Goal: Task Accomplishment & Management: Manage account settings

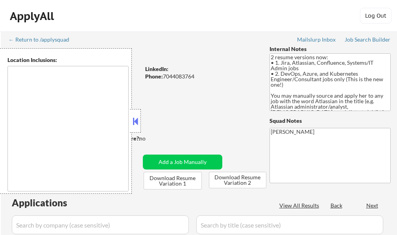
select select ""pending""
type textarea "Charlottesville, VA Albemarle, VA Crozet, VA Ruckersville, VA Keswick, VA Early…"
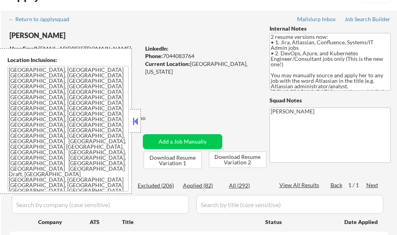
scroll to position [39, 0]
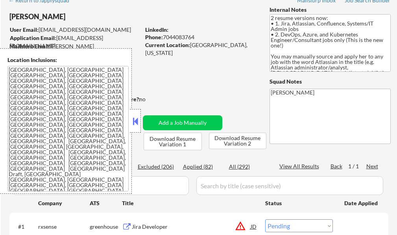
click at [136, 120] on button at bounding box center [135, 122] width 9 height 12
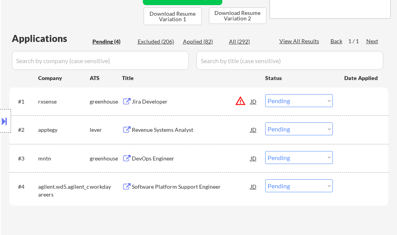
scroll to position [157, 0]
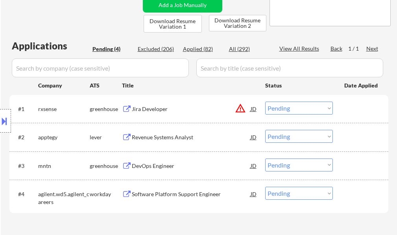
click at [330, 223] on div "Applications Pending (4) Excluded (206) Applied (82) All (292) View All Results…" at bounding box center [198, 135] width 379 height 193
click at [0, 117] on button at bounding box center [4, 121] width 9 height 13
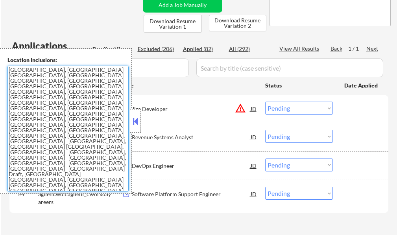
drag, startPoint x: 82, startPoint y: 137, endPoint x: 3, endPoint y: 72, distance: 102.2
click at [3, 72] on div "Location Inclusions: Charlottesville, VA Albemarle, VA Crozet, VA Ruckersville,…" at bounding box center [66, 121] width 132 height 146
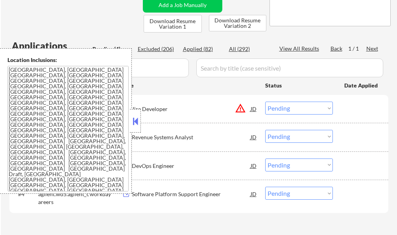
click at [134, 119] on button at bounding box center [135, 122] width 9 height 12
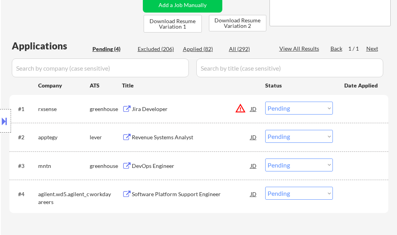
click at [138, 109] on div "Location Inclusions: Charlottesville, VA Albemarle, VA Crozet, VA Ruckersville,…" at bounding box center [70, 121] width 141 height 146
click at [149, 110] on div "Jira Developer" at bounding box center [191, 109] width 119 height 8
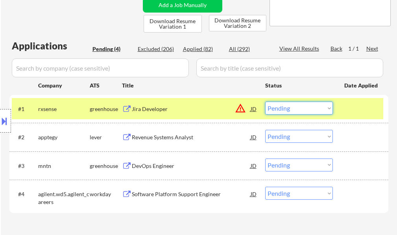
click at [309, 110] on select "Choose an option... Pending Applied Excluded (Questions) Excluded (Expired) Exc…" at bounding box center [299, 108] width 68 height 13
click at [265, 102] on select "Choose an option... Pending Applied Excluded (Questions) Excluded (Expired) Exc…" at bounding box center [299, 108] width 68 height 13
click at [369, 103] on div at bounding box center [361, 109] width 35 height 14
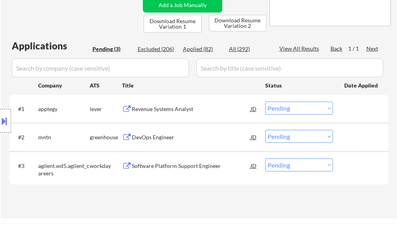
click at [145, 110] on div "Revenue Systems Analyst" at bounding box center [191, 109] width 119 height 8
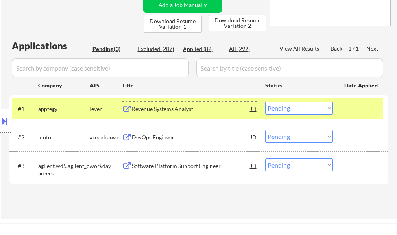
click at [359, 115] on div at bounding box center [361, 109] width 35 height 14
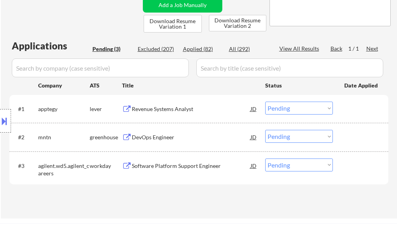
click at [151, 109] on div "Revenue Systems Analyst" at bounding box center [191, 109] width 119 height 8
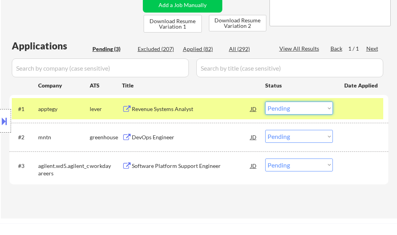
click at [302, 110] on select "Choose an option... Pending Applied Excluded (Questions) Excluded (Expired) Exc…" at bounding box center [299, 108] width 68 height 13
click at [265, 102] on select "Choose an option... Pending Applied Excluded (Questions) Excluded (Expired) Exc…" at bounding box center [299, 108] width 68 height 13
click at [358, 108] on div at bounding box center [361, 109] width 35 height 14
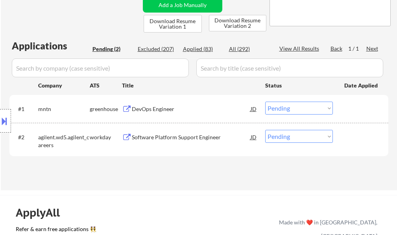
click at [157, 107] on div "DevOps Engineer" at bounding box center [191, 109] width 119 height 8
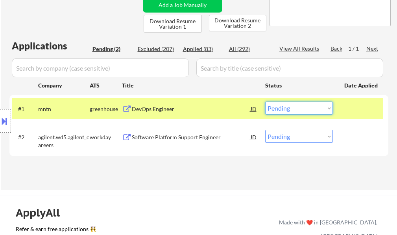
click at [298, 109] on select "Choose an option... Pending Applied Excluded (Questions) Excluded (Expired) Exc…" at bounding box center [299, 108] width 68 height 13
click at [265, 102] on select "Choose an option... Pending Applied Excluded (Questions) Excluded (Expired) Exc…" at bounding box center [299, 108] width 68 height 13
click at [356, 110] on div at bounding box center [361, 109] width 35 height 14
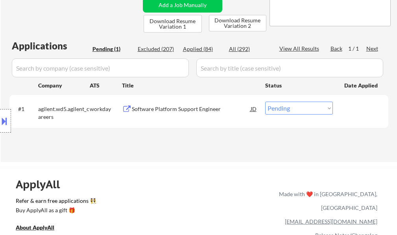
click at [195, 114] on div "Software Platform Support Engineer" at bounding box center [191, 109] width 119 height 14
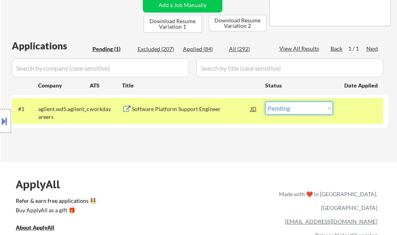
click at [298, 105] on select "Choose an option... Pending Applied Excluded (Questions) Excluded (Expired) Exc…" at bounding box center [299, 108] width 68 height 13
select select ""applied""
click at [265, 102] on select "Choose an option... Pending Applied Excluded (Questions) Excluded (Expired) Exc…" at bounding box center [299, 108] width 68 height 13
click at [368, 109] on div at bounding box center [361, 109] width 35 height 14
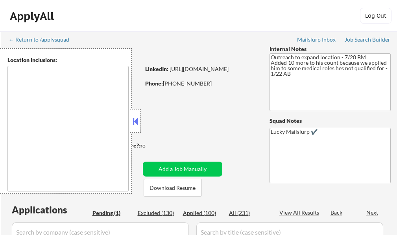
select select ""pending""
type textarea "[GEOGRAPHIC_DATA], [GEOGRAPHIC_DATA] [GEOGRAPHIC_DATA], [GEOGRAPHIC_DATA] [GEOG…"
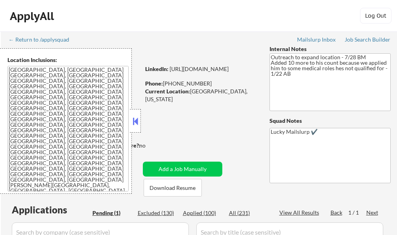
click at [139, 119] on button at bounding box center [135, 122] width 9 height 12
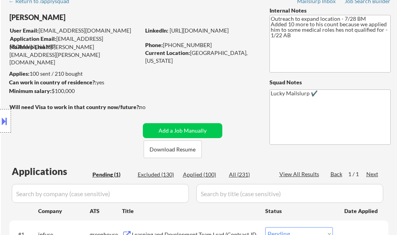
scroll to position [118, 0]
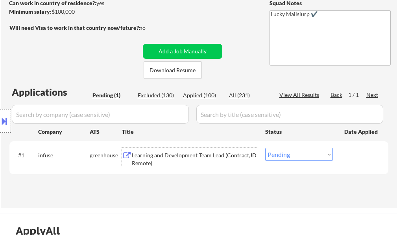
click at [149, 160] on div "Learning and Development Team Lead (Contract, Remote)" at bounding box center [191, 159] width 119 height 15
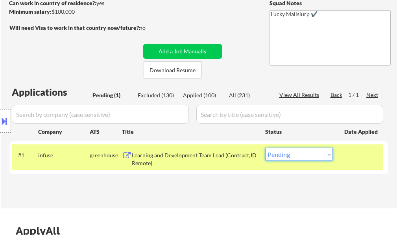
click at [278, 158] on select "Choose an option... Pending Applied Excluded (Questions) Excluded (Expired) Exc…" at bounding box center [299, 154] width 68 height 13
select select ""applied""
click at [265, 148] on select "Choose an option... Pending Applied Excluded (Questions) Excluded (Expired) Exc…" at bounding box center [299, 154] width 68 height 13
click at [352, 154] on div at bounding box center [361, 155] width 35 height 14
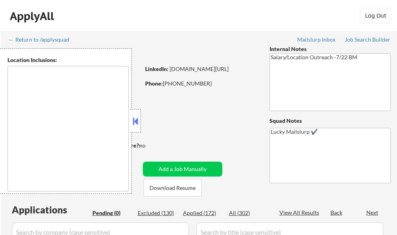
type textarea "[GEOGRAPHIC_DATA], [GEOGRAPHIC_DATA] [GEOGRAPHIC_DATA], [GEOGRAPHIC_DATA] [GEOG…"
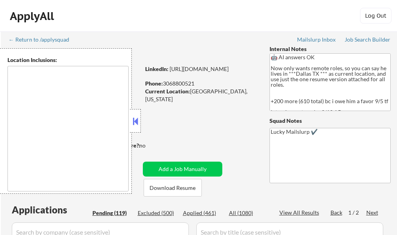
scroll to position [5, 0]
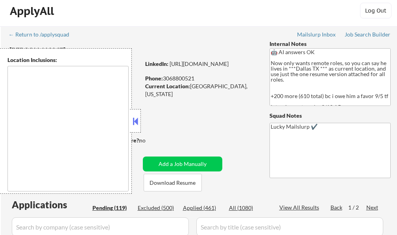
click at [130, 121] on div at bounding box center [135, 121] width 11 height 24
select select ""pending""
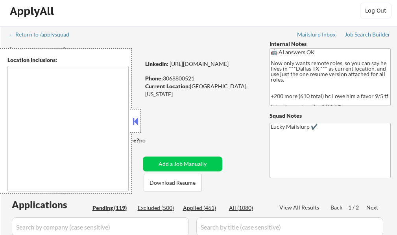
select select ""pending""
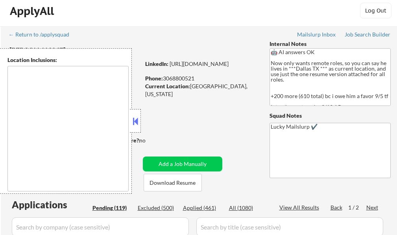
select select ""pending""
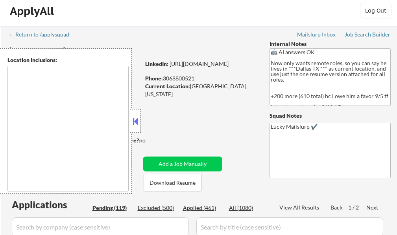
select select ""pending""
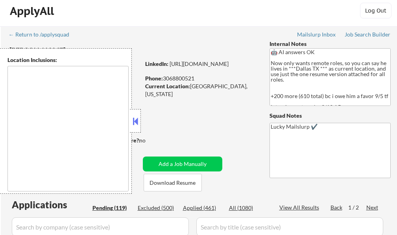
select select ""pending""
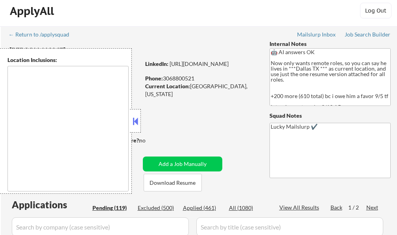
select select ""pending""
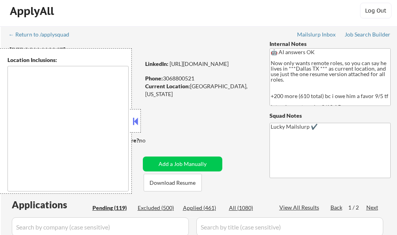
select select ""pending""
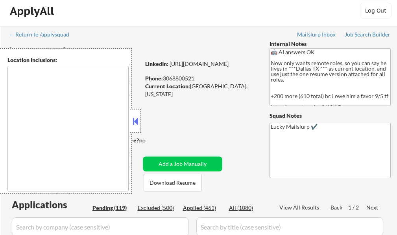
select select ""pending""
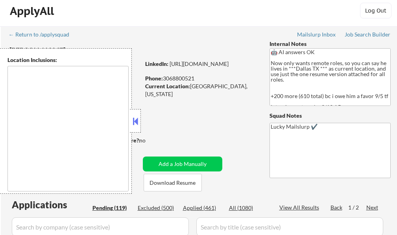
select select ""pending""
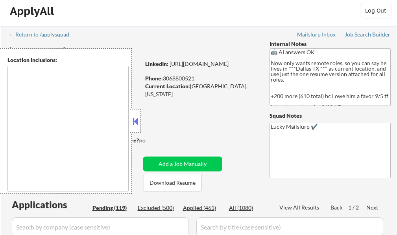
select select ""pending""
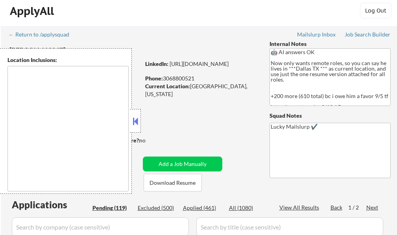
select select ""pending""
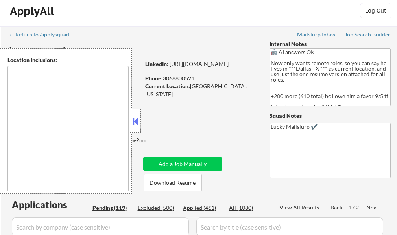
select select ""pending""
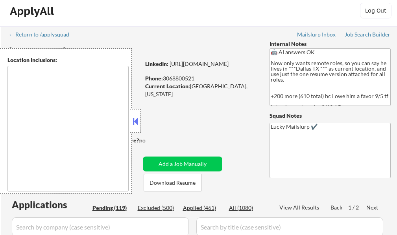
select select ""pending""
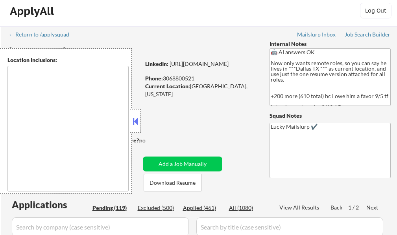
select select ""pending""
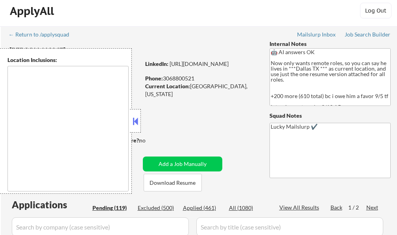
select select ""pending""
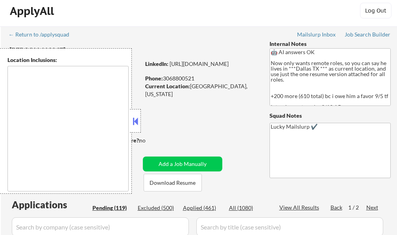
select select ""pending""
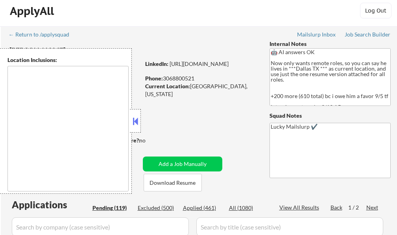
select select ""pending""
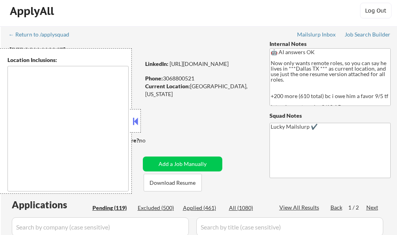
select select ""pending""
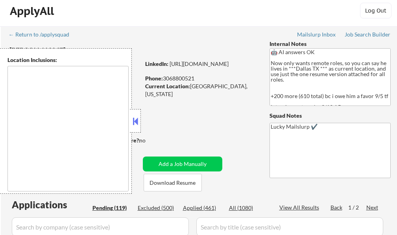
select select ""pending""
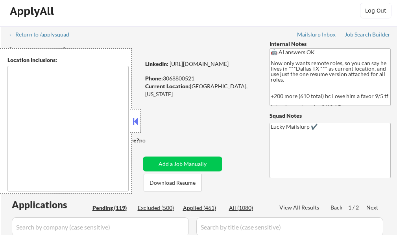
select select ""pending""
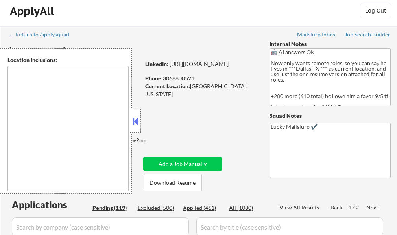
select select ""pending""
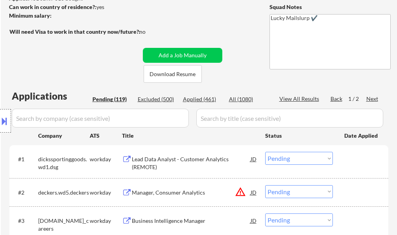
scroll to position [79, 0]
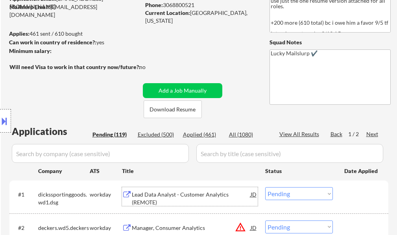
click at [170, 200] on div "Lead Data Analyst - Customer Analytics (REMOTE)" at bounding box center [191, 198] width 119 height 15
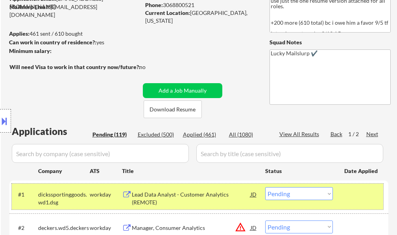
click at [357, 203] on div "#1 dickssportinggoods.wd1.dsg workday Lead Data Analyst - Customer Analytics (R…" at bounding box center [197, 197] width 371 height 26
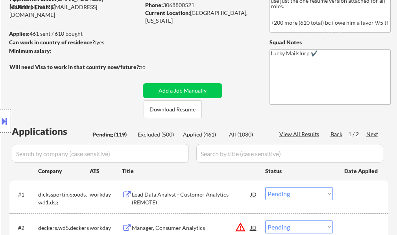
click at [176, 190] on div "Lead Data Analyst - Customer Analytics (REMOTE)" at bounding box center [191, 197] width 119 height 19
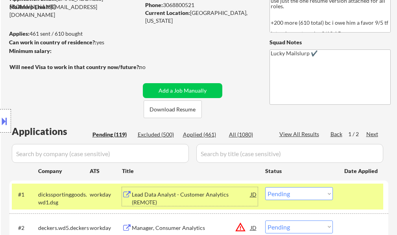
click at [296, 197] on select "Choose an option... Pending Applied Excluded (Questions) Excluded (Expired) Exc…" at bounding box center [299, 194] width 68 height 13
click at [265, 188] on select "Choose an option... Pending Applied Excluded (Questions) Excluded (Expired) Exc…" at bounding box center [299, 194] width 68 height 13
click at [363, 194] on div at bounding box center [361, 195] width 35 height 14
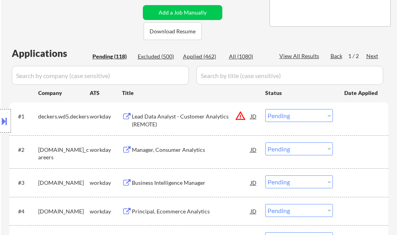
scroll to position [157, 0]
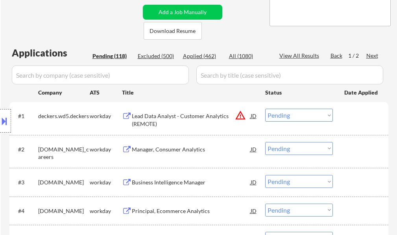
click at [164, 121] on div "Lead Data Analyst - Customer Analytics (REMOTE)" at bounding box center [191, 119] width 119 height 15
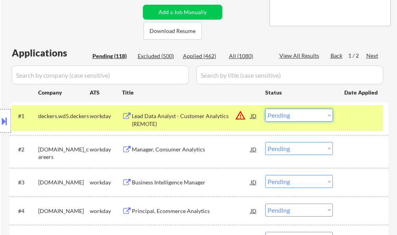
drag, startPoint x: 290, startPoint y: 116, endPoint x: 309, endPoint y: 120, distance: 19.5
click at [290, 116] on select "Choose an option... Pending Applied Excluded (Questions) Excluded (Expired) Exc…" at bounding box center [299, 115] width 68 height 13
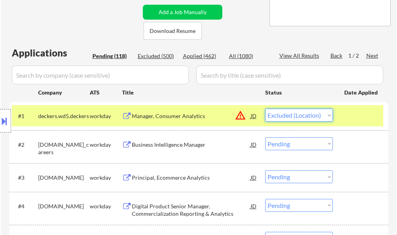
click at [265, 109] on select "Choose an option... Pending Applied Excluded (Questions) Excluded (Expired) Exc…" at bounding box center [299, 115] width 68 height 13
click at [346, 114] on div at bounding box center [361, 116] width 35 height 14
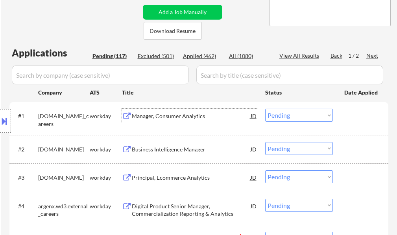
click at [191, 114] on div "Manager, Consumer Analytics" at bounding box center [191, 116] width 119 height 8
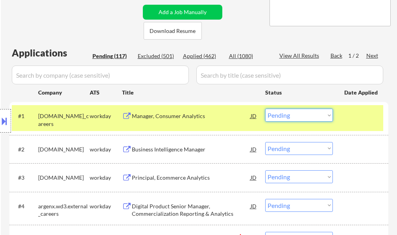
click at [300, 116] on select "Choose an option... Pending Applied Excluded (Questions) Excluded (Expired) Exc…" at bounding box center [299, 115] width 68 height 13
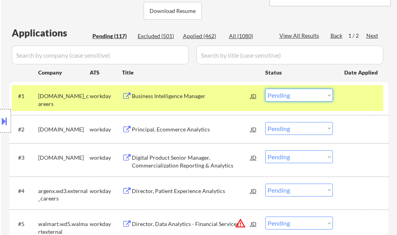
scroll to position [197, 0]
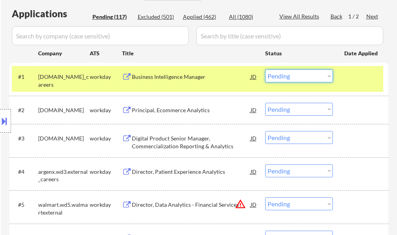
click at [302, 77] on select "Choose an option... Pending Applied Excluded (Questions) Excluded (Expired) Exc…" at bounding box center [299, 76] width 68 height 13
click at [265, 70] on select "Choose an option... Pending Applied Excluded (Questions) Excluded (Expired) Exc…" at bounding box center [299, 76] width 68 height 13
click at [350, 77] on div at bounding box center [361, 77] width 35 height 14
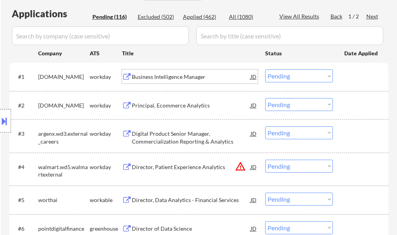
click at [190, 79] on div "Business Intelligence Manager" at bounding box center [191, 77] width 119 height 8
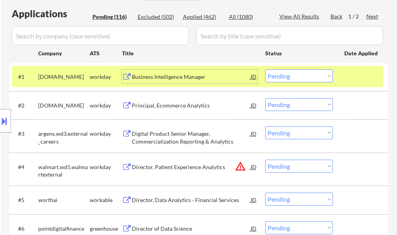
click at [285, 79] on select "Choose an option... Pending Applied Excluded (Questions) Excluded (Expired) Exc…" at bounding box center [299, 76] width 68 height 13
click at [265, 70] on select "Choose an option... Pending Applied Excluded (Questions) Excluded (Expired) Exc…" at bounding box center [299, 76] width 68 height 13
click at [353, 81] on div at bounding box center [361, 77] width 35 height 14
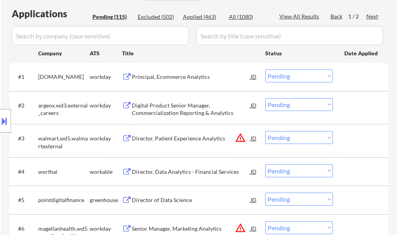
click at [165, 79] on div "Principal, Ecommerce Analytics" at bounding box center [191, 77] width 119 height 8
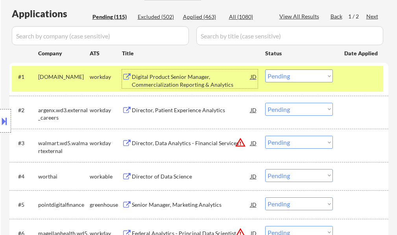
click at [299, 77] on select "Choose an option... Pending Applied Excluded (Questions) Excluded (Expired) Exc…" at bounding box center [299, 76] width 68 height 13
click at [265, 70] on select "Choose an option... Pending Applied Excluded (Questions) Excluded (Expired) Exc…" at bounding box center [299, 76] width 68 height 13
click at [359, 76] on div at bounding box center [361, 77] width 35 height 14
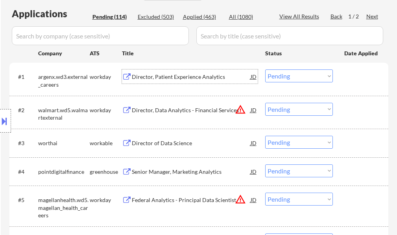
click at [190, 78] on div "Director, Patient Experience Analytics" at bounding box center [191, 77] width 119 height 8
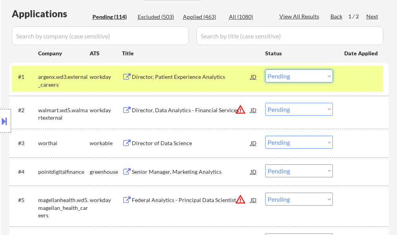
click at [286, 76] on select "Choose an option... Pending Applied Excluded (Questions) Excluded (Expired) Exc…" at bounding box center [299, 76] width 68 height 13
click at [265, 70] on select "Choose an option... Pending Applied Excluded (Questions) Excluded (Expired) Exc…" at bounding box center [299, 76] width 68 height 13
click at [364, 76] on div at bounding box center [361, 77] width 35 height 14
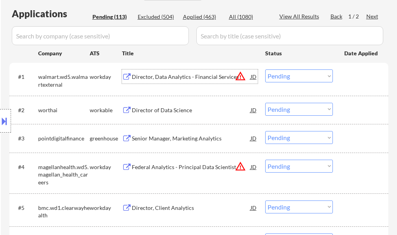
click at [189, 80] on div "Director, Data Analytics - Financial Services" at bounding box center [191, 77] width 119 height 8
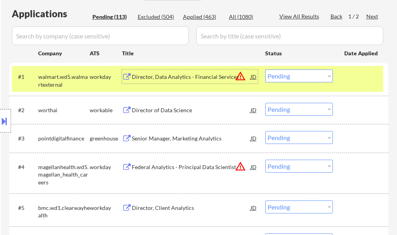
click at [301, 77] on select "Choose an option... Pending Applied Excluded (Questions) Excluded (Expired) Exc…" at bounding box center [299, 76] width 68 height 13
click at [265, 70] on select "Choose an option... Pending Applied Excluded (Questions) Excluded (Expired) Exc…" at bounding box center [299, 76] width 68 height 13
click at [363, 75] on div at bounding box center [361, 77] width 35 height 14
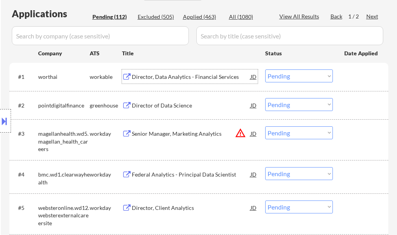
click at [190, 79] on div "Director, Data Analytics - Financial Services" at bounding box center [191, 77] width 119 height 8
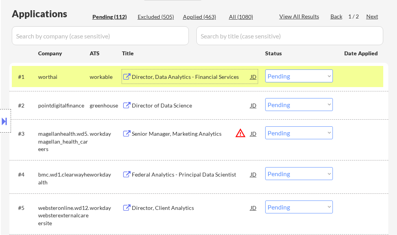
click at [371, 79] on div at bounding box center [361, 77] width 35 height 14
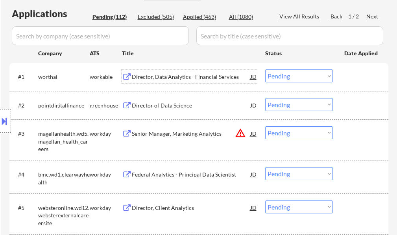
click at [208, 79] on div "Director, Data Analytics - Financial Services" at bounding box center [191, 77] width 119 height 8
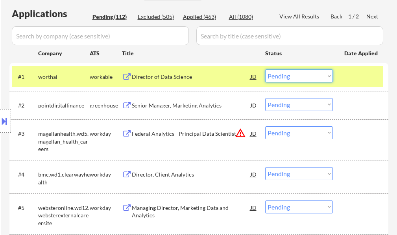
click at [284, 78] on select "Choose an option... Pending Applied Excluded (Questions) Excluded (Expired) Exc…" at bounding box center [299, 76] width 68 height 13
click at [265, 70] on select "Choose an option... Pending Applied Excluded (Questions) Excluded (Expired) Exc…" at bounding box center [299, 76] width 68 height 13
click at [354, 80] on div at bounding box center [361, 77] width 35 height 14
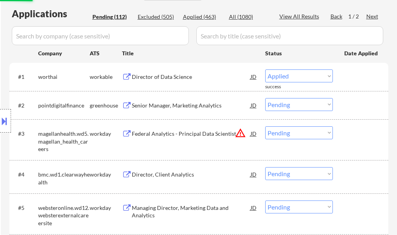
select select ""pending""
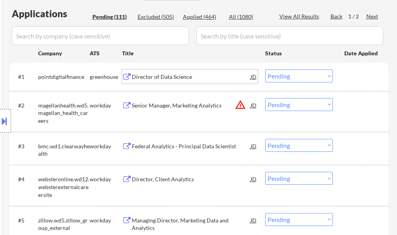
click at [184, 76] on div "Director of Data Science" at bounding box center [191, 77] width 119 height 8
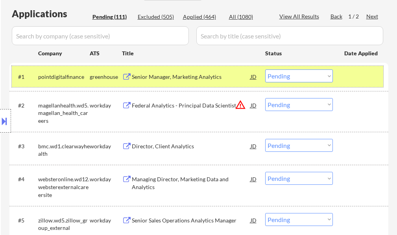
click at [361, 75] on div at bounding box center [361, 77] width 35 height 14
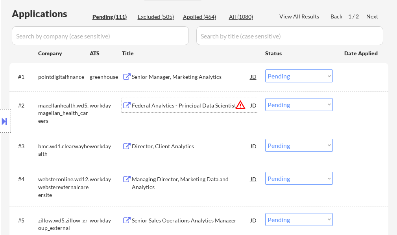
click at [188, 100] on div "Federal Analytics - Principal Data Scientist" at bounding box center [191, 105] width 119 height 14
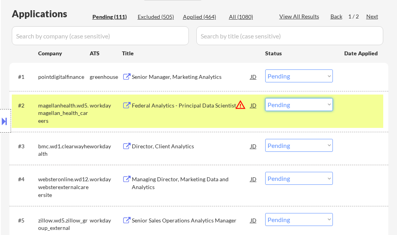
click at [286, 107] on select "Choose an option... Pending Applied Excluded (Questions) Excluded (Expired) Exc…" at bounding box center [299, 104] width 68 height 13
click at [265, 98] on select "Choose an option... Pending Applied Excluded (Questions) Excluded (Expired) Exc…" at bounding box center [299, 104] width 68 height 13
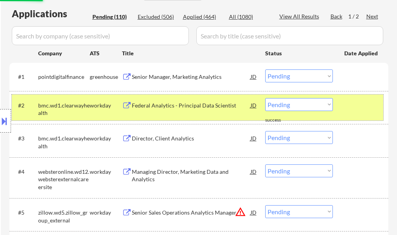
click at [361, 107] on div at bounding box center [361, 105] width 35 height 14
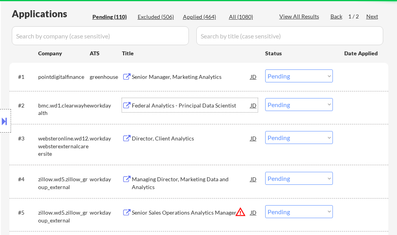
click at [177, 110] on div "Federal Analytics - Principal Data Scientist" at bounding box center [191, 105] width 119 height 14
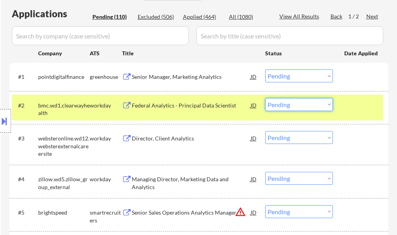
click at [280, 107] on select "Choose an option... Pending Applied Excluded (Questions) Excluded (Expired) Exc…" at bounding box center [299, 104] width 68 height 13
click at [265, 98] on select "Choose an option... Pending Applied Excluded (Questions) Excluded (Expired) Exc…" at bounding box center [299, 104] width 68 height 13
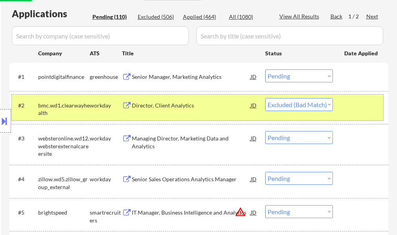
click at [361, 107] on div at bounding box center [361, 105] width 35 height 14
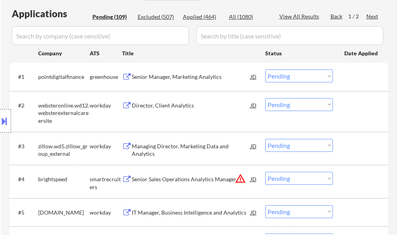
click at [160, 104] on div "Director, Client Analytics" at bounding box center [191, 106] width 119 height 8
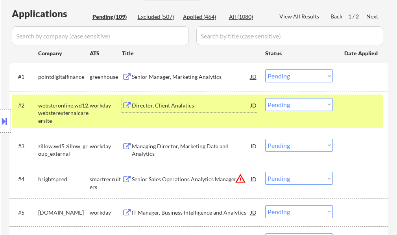
click at [307, 106] on select "Choose an option... Pending Applied Excluded (Questions) Excluded (Expired) Exc…" at bounding box center [299, 104] width 68 height 13
click at [265, 98] on select "Choose an option... Pending Applied Excluded (Questions) Excluded (Expired) Exc…" at bounding box center [299, 104] width 68 height 13
click at [356, 111] on div at bounding box center [361, 105] width 35 height 14
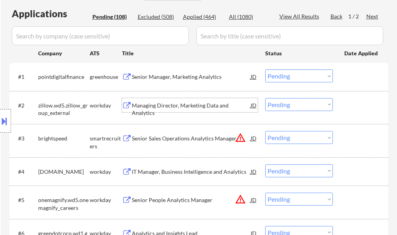
click at [193, 102] on div "Managing Director, Marketing Data and Analytics" at bounding box center [191, 109] width 119 height 15
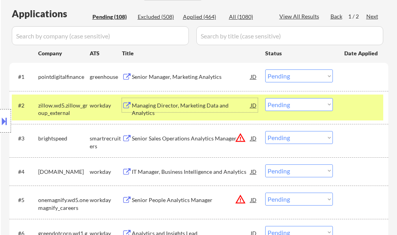
click at [361, 105] on div at bounding box center [361, 105] width 35 height 14
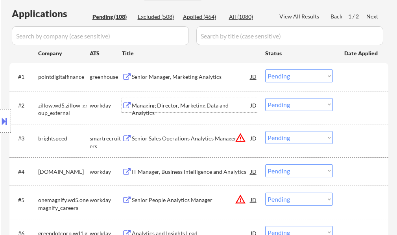
click at [161, 101] on div "Managing Director, Marketing Data and Analytics" at bounding box center [191, 105] width 119 height 14
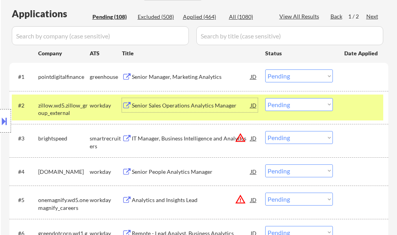
click at [281, 107] on select "Choose an option... Pending Applied Excluded (Questions) Excluded (Expired) Exc…" at bounding box center [299, 104] width 68 height 13
click at [265, 98] on select "Choose an option... Pending Applied Excluded (Questions) Excluded (Expired) Exc…" at bounding box center [299, 104] width 68 height 13
click at [348, 112] on div at bounding box center [361, 105] width 35 height 14
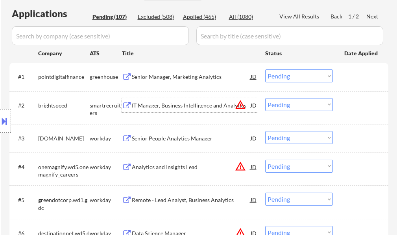
click at [197, 108] on div "IT Manager, Business Intelligence and Analytics" at bounding box center [191, 106] width 119 height 8
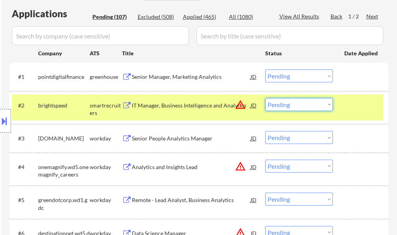
click at [280, 108] on select "Choose an option... Pending Applied Excluded (Questions) Excluded (Expired) Exc…" at bounding box center [299, 104] width 68 height 13
click at [265, 98] on select "Choose an option... Pending Applied Excluded (Questions) Excluded (Expired) Exc…" at bounding box center [299, 104] width 68 height 13
click at [359, 115] on div "#2 brightspeed smartrecruiters IT Manager, Business Intelligence and Analytics …" at bounding box center [197, 108] width 371 height 26
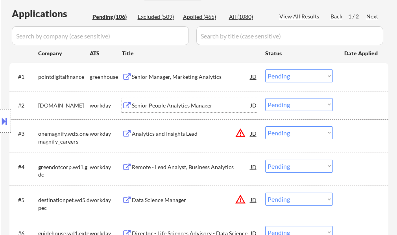
click at [200, 109] on div "Senior People Analytics Manager" at bounding box center [191, 106] width 119 height 8
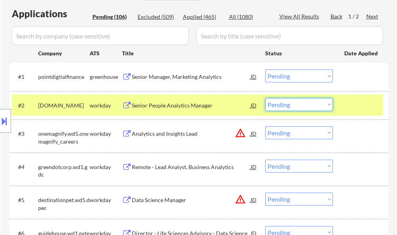
click at [297, 107] on select "Choose an option... Pending Applied Excluded (Questions) Excluded (Expired) Exc…" at bounding box center [299, 104] width 68 height 13
click at [265, 98] on select "Choose an option... Pending Applied Excluded (Questions) Excluded (Expired) Exc…" at bounding box center [299, 104] width 68 height 13
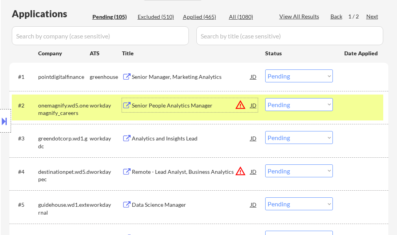
click at [163, 105] on div "Senior People Analytics Manager" at bounding box center [191, 106] width 119 height 8
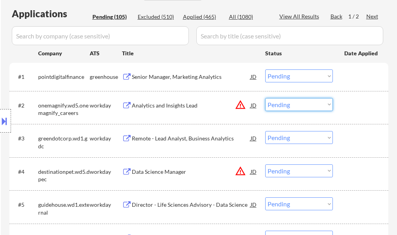
click at [298, 99] on select "Choose an option... Pending Applied Excluded (Questions) Excluded (Expired) Exc…" at bounding box center [299, 104] width 68 height 13
click at [265, 98] on select "Choose an option... Pending Applied Excluded (Questions) Excluded (Expired) Exc…" at bounding box center [299, 104] width 68 height 13
click at [351, 106] on div at bounding box center [361, 105] width 35 height 14
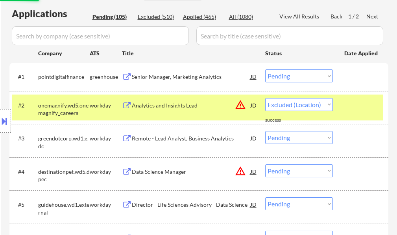
click at [349, 100] on div at bounding box center [361, 105] width 35 height 14
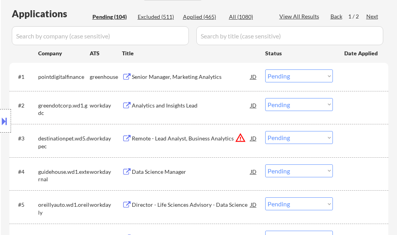
click at [162, 101] on div "Analytics and Insights Lead" at bounding box center [191, 105] width 119 height 14
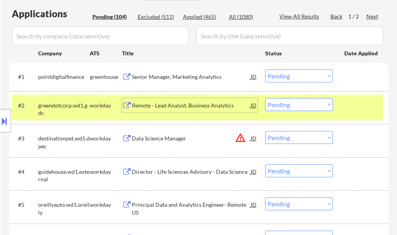
click at [274, 103] on select "Choose an option... Pending Applied Excluded (Questions) Excluded (Expired) Exc…" at bounding box center [299, 104] width 68 height 13
click at [265, 98] on select "Choose an option... Pending Applied Excluded (Questions) Excluded (Expired) Exc…" at bounding box center [299, 104] width 68 height 13
click at [348, 110] on div at bounding box center [361, 105] width 35 height 14
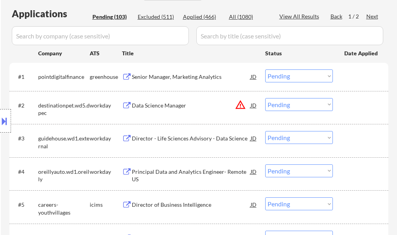
click at [148, 105] on div "Data Science Manager" at bounding box center [191, 106] width 119 height 8
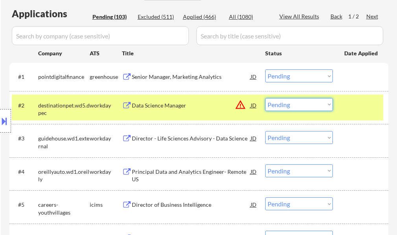
click at [307, 100] on select "Choose an option... Pending Applied Excluded (Questions) Excluded (Expired) Exc…" at bounding box center [299, 104] width 68 height 13
click at [265, 98] on select "Choose an option... Pending Applied Excluded (Questions) Excluded (Expired) Exc…" at bounding box center [299, 104] width 68 height 13
click at [346, 112] on div "#2 destinationpet.wd5.dpec workday Data Science Manager JD warning_amber Choose…" at bounding box center [197, 108] width 371 height 26
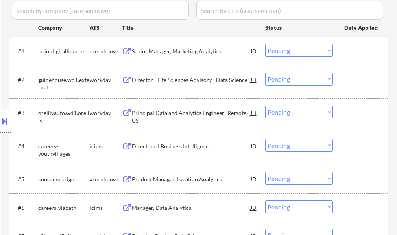
scroll to position [236, 0]
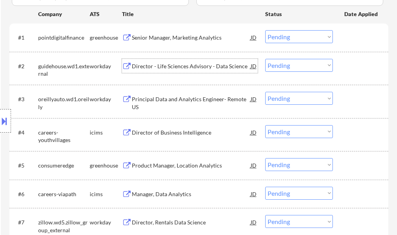
click at [191, 67] on div "Director - Life Sciences Advisory - Data Science" at bounding box center [191, 67] width 119 height 8
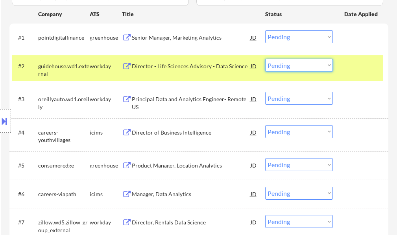
click at [296, 62] on select "Choose an option... Pending Applied Excluded (Questions) Excluded (Expired) Exc…" at bounding box center [299, 65] width 68 height 13
click at [265, 59] on select "Choose an option... Pending Applied Excluded (Questions) Excluded (Expired) Exc…" at bounding box center [299, 65] width 68 height 13
click at [345, 67] on div at bounding box center [361, 66] width 35 height 14
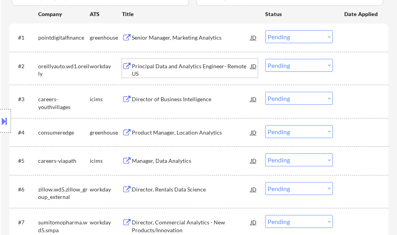
click at [170, 68] on div "Principal Data and Analytics Engineer- Remote US" at bounding box center [191, 70] width 119 height 15
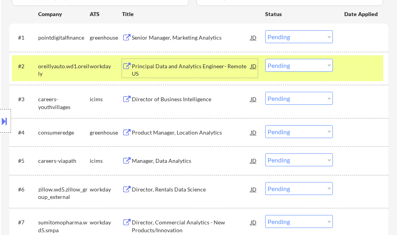
click at [290, 68] on select "Choose an option... Pending Applied Excluded (Questions) Excluded (Expired) Exc…" at bounding box center [299, 65] width 68 height 13
click at [265, 59] on select "Choose an option... Pending Applied Excluded (Questions) Excluded (Expired) Exc…" at bounding box center [299, 65] width 68 height 13
click at [352, 71] on div at bounding box center [361, 66] width 35 height 14
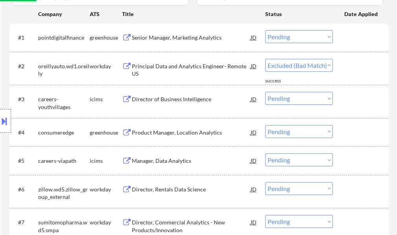
select select ""pending""
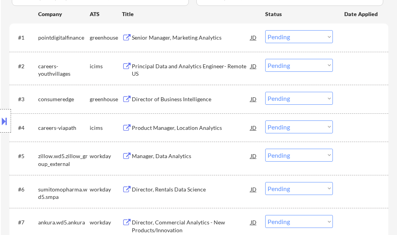
click at [182, 96] on div "Director of Business Intelligence" at bounding box center [191, 100] width 119 height 8
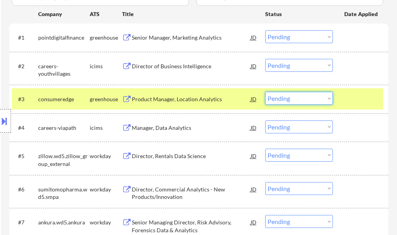
click at [317, 97] on select "Choose an option... Pending Applied Excluded (Questions) Excluded (Expired) Exc…" at bounding box center [299, 98] width 68 height 13
click at [265, 92] on select "Choose an option... Pending Applied Excluded (Questions) Excluded (Expired) Exc…" at bounding box center [299, 98] width 68 height 13
click at [348, 99] on div at bounding box center [361, 99] width 35 height 14
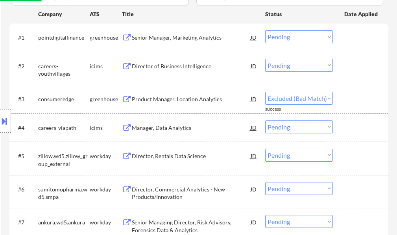
select select ""pending""
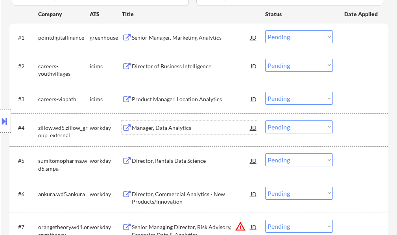
click at [171, 128] on div "Manager, Data Analytics" at bounding box center [191, 128] width 119 height 8
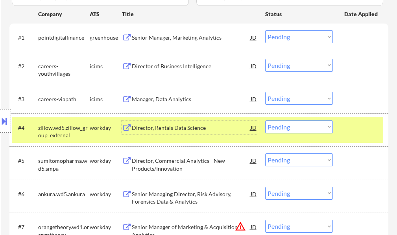
click at [357, 129] on div at bounding box center [361, 128] width 35 height 14
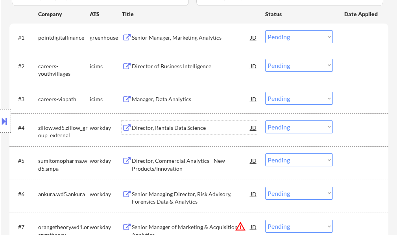
click at [194, 130] on div "Director, Rentals Data Science" at bounding box center [191, 128] width 119 height 8
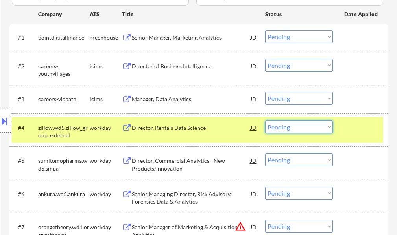
click at [276, 128] on select "Choose an option... Pending Applied Excluded (Questions) Excluded (Expired) Exc…" at bounding box center [299, 127] width 68 height 13
click at [265, 121] on select "Choose an option... Pending Applied Excluded (Questions) Excluded (Expired) Exc…" at bounding box center [299, 127] width 68 height 13
click at [344, 130] on div at bounding box center [361, 128] width 35 height 14
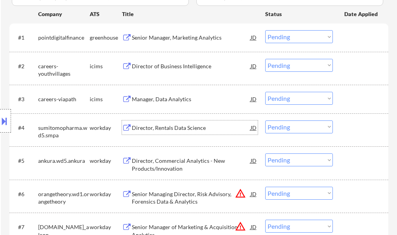
click at [201, 126] on div "Director, Rentals Data Science" at bounding box center [191, 128] width 119 height 8
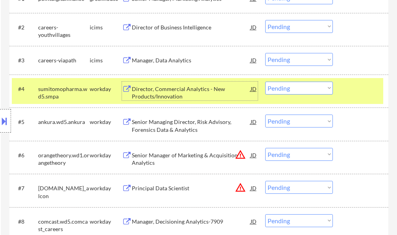
scroll to position [275, 0]
click at [299, 90] on select "Choose an option... Pending Applied Excluded (Questions) Excluded (Expired) Exc…" at bounding box center [299, 87] width 68 height 13
click at [265, 81] on select "Choose an option... Pending Applied Excluded (Questions) Excluded (Expired) Exc…" at bounding box center [299, 87] width 68 height 13
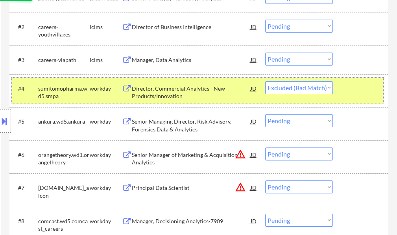
click at [360, 92] on div at bounding box center [361, 88] width 35 height 14
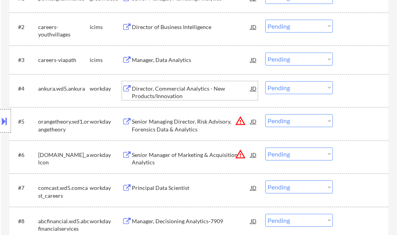
click at [171, 97] on div "Director, Commercial Analytics - New Products/Innovation" at bounding box center [191, 92] width 119 height 15
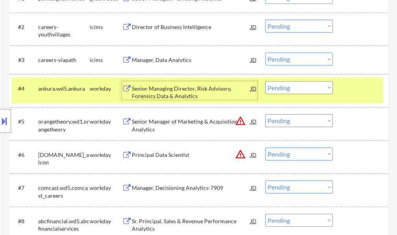
click at [294, 92] on select "Choose an option... Pending Applied Excluded (Questions) Excluded (Expired) Exc…" at bounding box center [299, 87] width 68 height 13
click at [265, 81] on select "Choose an option... Pending Applied Excluded (Questions) Excluded (Expired) Exc…" at bounding box center [299, 87] width 68 height 13
click at [346, 83] on div at bounding box center [361, 88] width 35 height 14
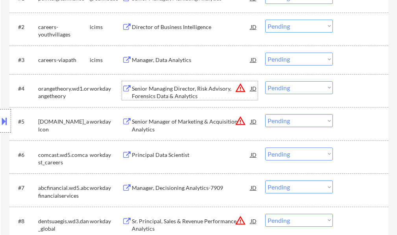
click at [167, 90] on div "Senior Managing Director, Risk Advisory, Forensics Data & Analytics" at bounding box center [191, 92] width 119 height 15
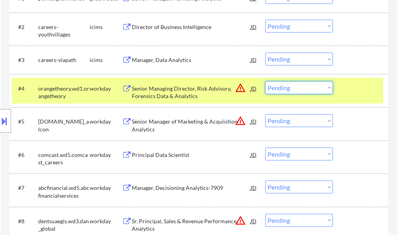
click at [288, 86] on select "Choose an option... Pending Applied Excluded (Questions) Excluded (Expired) Exc…" at bounding box center [299, 87] width 68 height 13
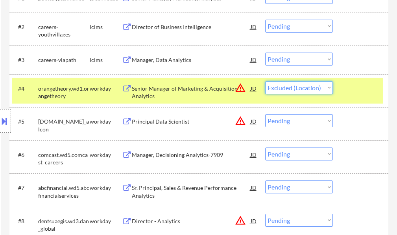
click at [265, 81] on select "Choose an option... Pending Applied Excluded (Questions) Excluded (Expired) Exc…" at bounding box center [299, 87] width 68 height 13
click at [342, 91] on div "#4 orangetheory.wd1.orangetheory workday Senior Manager of Marketing & Acquisit…" at bounding box center [197, 91] width 371 height 26
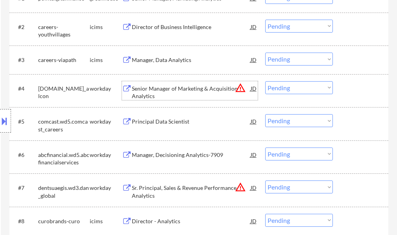
click at [184, 88] on div "Senior Manager of Marketing & Acquisition Analytics" at bounding box center [191, 92] width 119 height 15
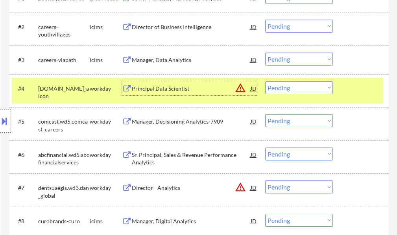
click at [306, 90] on select "Choose an option... Pending Applied Excluded (Questions) Excluded (Expired) Exc…" at bounding box center [299, 87] width 68 height 13
click at [265, 81] on select "Choose an option... Pending Applied Excluded (Questions) Excluded (Expired) Exc…" at bounding box center [299, 87] width 68 height 13
click at [357, 88] on div at bounding box center [361, 88] width 35 height 14
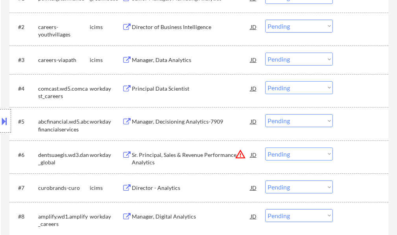
click at [149, 89] on div "Principal Data Scientist" at bounding box center [191, 89] width 119 height 8
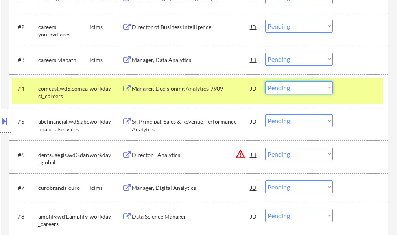
click at [300, 91] on select "Choose an option... Pending Applied Excluded (Questions) Excluded (Expired) Exc…" at bounding box center [299, 87] width 68 height 13
click at [265, 81] on select "Choose an option... Pending Applied Excluded (Questions) Excluded (Expired) Exc…" at bounding box center [299, 87] width 68 height 13
click at [354, 86] on div at bounding box center [361, 88] width 35 height 14
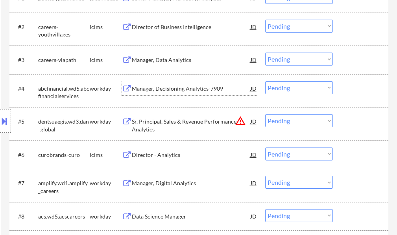
click at [185, 85] on div "Manager, Decisioning Analytics-7909" at bounding box center [191, 89] width 119 height 8
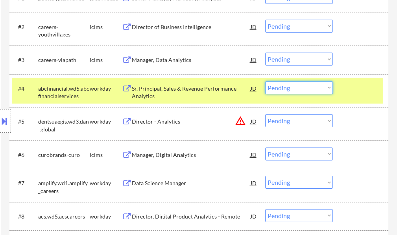
click at [297, 86] on select "Choose an option... Pending Applied Excluded (Questions) Excluded (Expired) Exc…" at bounding box center [299, 87] width 68 height 13
click at [265, 81] on select "Choose an option... Pending Applied Excluded (Questions) Excluded (Expired) Exc…" at bounding box center [299, 87] width 68 height 13
click at [350, 96] on div "#4 abcfinancial.wd5.abcfinancialservices workday Sr. Principal, Sales & Revenue…" at bounding box center [197, 91] width 371 height 26
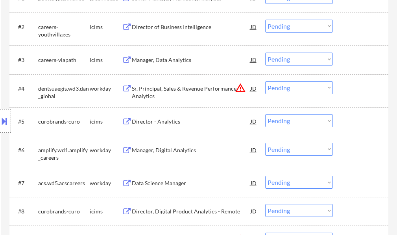
click at [219, 93] on div "Sr. Principal, Sales & Revenue Performance Analytics" at bounding box center [191, 92] width 119 height 15
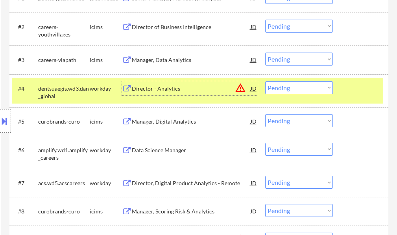
click at [294, 88] on select "Choose an option... Pending Applied Excluded (Questions) Excluded (Expired) Exc…" at bounding box center [299, 87] width 68 height 13
click at [265, 81] on select "Choose an option... Pending Applied Excluded (Questions) Excluded (Expired) Exc…" at bounding box center [299, 87] width 68 height 13
click at [347, 90] on div at bounding box center [361, 88] width 35 height 14
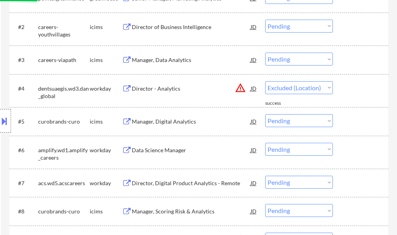
select select ""pending""
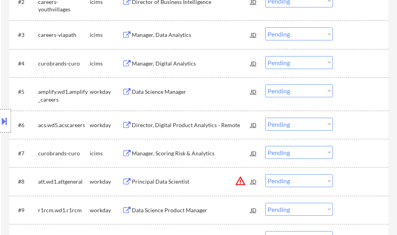
scroll to position [315, 0]
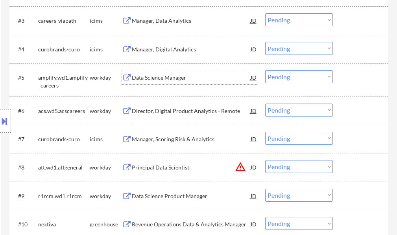
click at [166, 77] on div "Data Science Manager" at bounding box center [191, 78] width 119 height 8
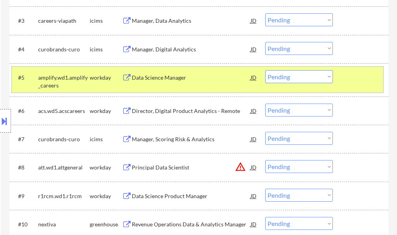
click at [346, 78] on div at bounding box center [361, 77] width 35 height 14
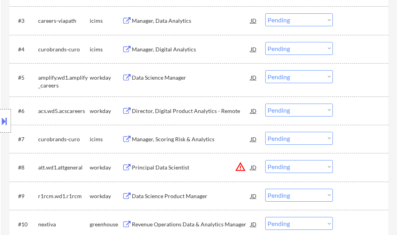
click at [162, 75] on div "Data Science Manager" at bounding box center [191, 78] width 119 height 8
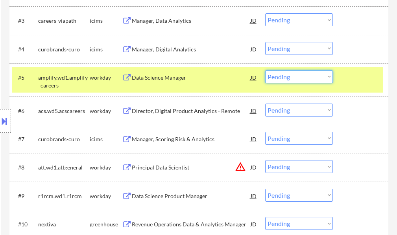
click at [273, 79] on select "Choose an option... Pending Applied Excluded (Questions) Excluded (Expired) Exc…" at bounding box center [299, 76] width 68 height 13
click at [265, 70] on select "Choose an option... Pending Applied Excluded (Questions) Excluded (Expired) Exc…" at bounding box center [299, 76] width 68 height 13
click at [359, 83] on div at bounding box center [361, 77] width 35 height 14
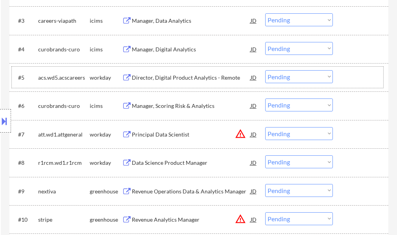
click at [360, 76] on div at bounding box center [361, 77] width 35 height 14
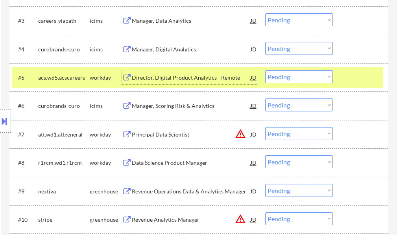
click at [188, 75] on div "Director, Digital Product Analytics - Remote" at bounding box center [191, 78] width 119 height 8
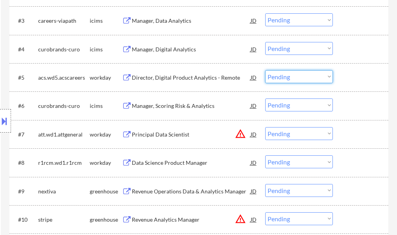
click at [274, 77] on select "Choose an option... Pending Applied Excluded (Questions) Excluded (Expired) Exc…" at bounding box center [299, 76] width 68 height 13
click at [265, 70] on select "Choose an option... Pending Applied Excluded (Questions) Excluded (Expired) Exc…" at bounding box center [299, 76] width 68 height 13
click at [352, 78] on div at bounding box center [361, 77] width 35 height 14
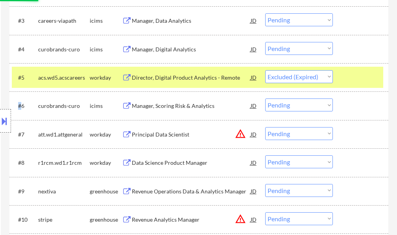
click at [352, 78] on div at bounding box center [361, 77] width 35 height 14
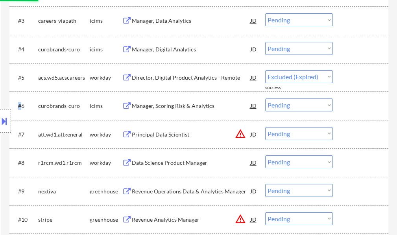
select select ""pending""
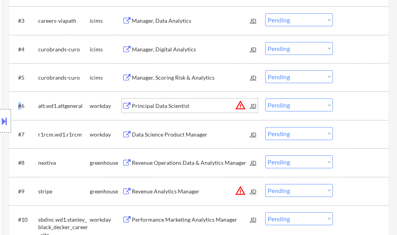
click at [154, 106] on div "Principal Data Scientist" at bounding box center [191, 106] width 119 height 8
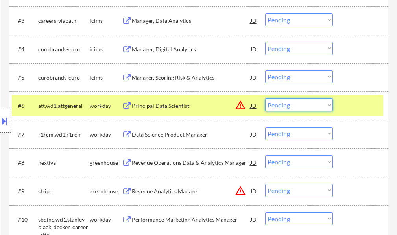
click at [296, 107] on select "Choose an option... Pending Applied Excluded (Questions) Excluded (Expired) Exc…" at bounding box center [299, 105] width 68 height 13
click at [265, 99] on select "Choose an option... Pending Applied Excluded (Questions) Excluded (Expired) Exc…" at bounding box center [299, 105] width 68 height 13
click at [348, 104] on div at bounding box center [361, 106] width 35 height 14
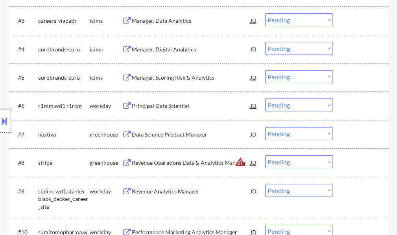
click at [173, 103] on div "Principal Data Scientist" at bounding box center [191, 106] width 119 height 8
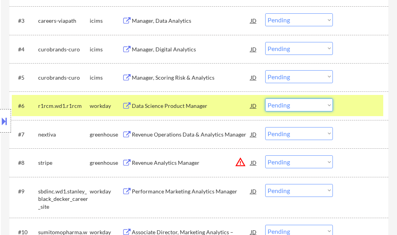
click at [320, 103] on select "Choose an option... Pending Applied Excluded (Questions) Excluded (Expired) Exc…" at bounding box center [299, 105] width 68 height 13
click at [265, 99] on select "Choose an option... Pending Applied Excluded (Questions) Excluded (Expired) Exc…" at bounding box center [299, 105] width 68 height 13
click at [350, 108] on div at bounding box center [361, 106] width 35 height 14
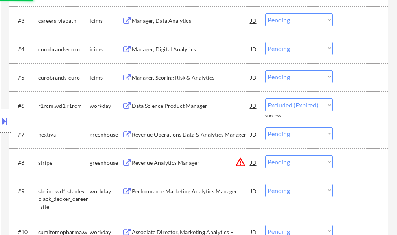
select select ""pending""
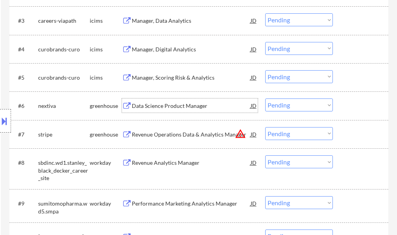
click at [184, 108] on div "Data Science Product Manager" at bounding box center [191, 106] width 119 height 8
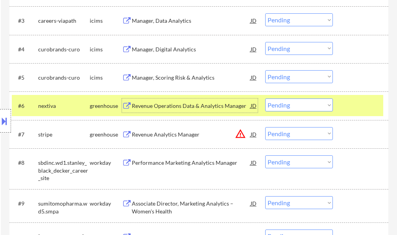
click at [357, 105] on div at bounding box center [361, 106] width 35 height 14
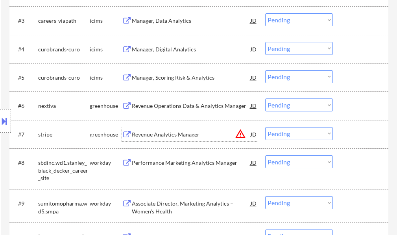
click at [183, 131] on div "Revenue Analytics Manager" at bounding box center [191, 135] width 119 height 8
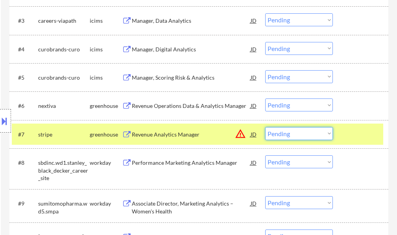
click at [281, 134] on select "Choose an option... Pending Applied Excluded (Questions) Excluded (Expired) Exc…" at bounding box center [299, 133] width 68 height 13
click at [265, 127] on select "Choose an option... Pending Applied Excluded (Questions) Excluded (Expired) Exc…" at bounding box center [299, 133] width 68 height 13
click at [353, 140] on div at bounding box center [361, 134] width 35 height 14
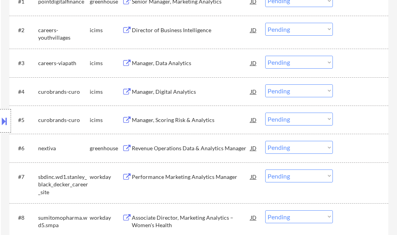
scroll to position [275, 0]
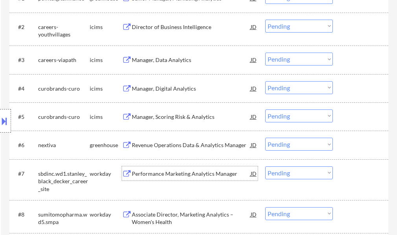
click at [158, 175] on div "Performance Marketing Analytics Manager" at bounding box center [191, 174] width 119 height 8
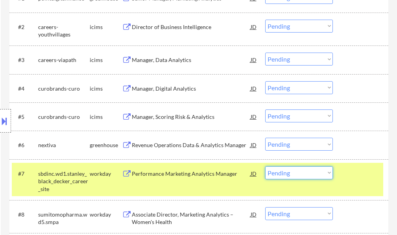
click at [309, 174] on select "Choose an option... Pending Applied Excluded (Questions) Excluded (Expired) Exc…" at bounding box center [299, 173] width 68 height 13
click at [265, 167] on select "Choose an option... Pending Applied Excluded (Questions) Excluded (Expired) Exc…" at bounding box center [299, 173] width 68 height 13
click at [355, 175] on div at bounding box center [361, 174] width 35 height 14
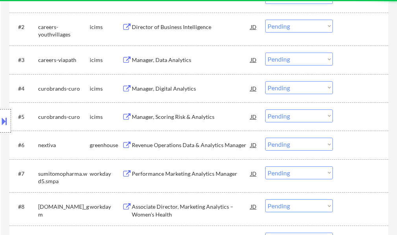
click at [151, 175] on div "Performance Marketing Analytics Manager" at bounding box center [191, 174] width 119 height 8
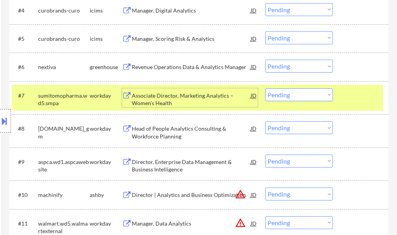
scroll to position [354, 0]
click at [310, 96] on select "Choose an option... Pending Applied Excluded (Questions) Excluded (Expired) Exc…" at bounding box center [299, 94] width 68 height 13
click at [265, 88] on select "Choose an option... Pending Applied Excluded (Questions) Excluded (Expired) Exc…" at bounding box center [299, 94] width 68 height 13
click at [366, 95] on div at bounding box center [361, 95] width 35 height 14
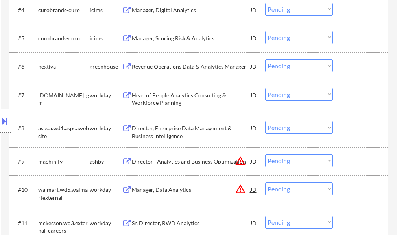
click at [167, 97] on div "Head of People Analytics Consulting & Workforce Planning" at bounding box center [191, 99] width 119 height 15
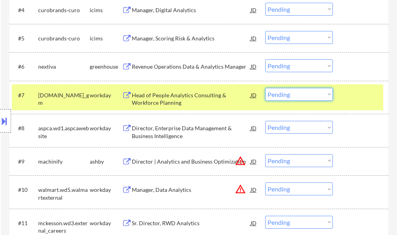
click at [318, 92] on select "Choose an option... Pending Applied Excluded (Questions) Excluded (Expired) Exc…" at bounding box center [299, 94] width 68 height 13
click at [265, 88] on select "Choose an option... Pending Applied Excluded (Questions) Excluded (Expired) Exc…" at bounding box center [299, 94] width 68 height 13
click at [348, 97] on div at bounding box center [361, 95] width 35 height 14
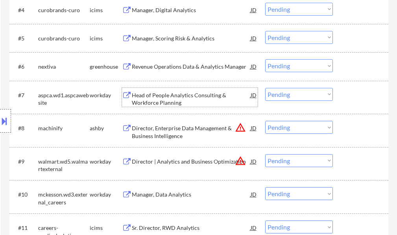
click at [186, 96] on div "Head of People Analytics Consulting & Workforce Planning" at bounding box center [191, 99] width 119 height 15
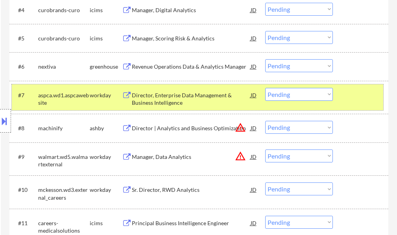
drag, startPoint x: 355, startPoint y: 95, endPoint x: 313, endPoint y: 93, distance: 42.9
click at [355, 95] on div at bounding box center [361, 95] width 35 height 14
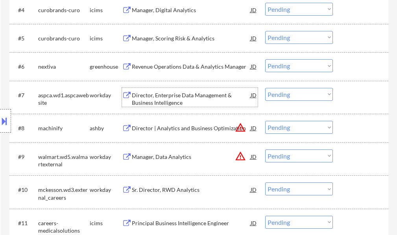
click at [197, 95] on div "Director, Enterprise Data Management & Business Intelligence" at bounding box center [191, 99] width 119 height 15
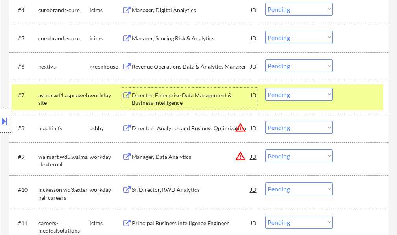
click at [296, 92] on select "Choose an option... Pending Applied Excluded (Questions) Excluded (Expired) Exc…" at bounding box center [299, 94] width 68 height 13
click at [265, 88] on select "Choose an option... Pending Applied Excluded (Questions) Excluded (Expired) Exc…" at bounding box center [299, 94] width 68 height 13
click at [360, 90] on div at bounding box center [361, 95] width 35 height 14
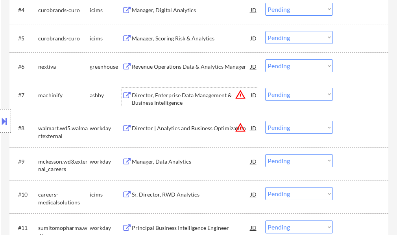
click at [157, 91] on div "Director, Enterprise Data Management & Business Intelligence" at bounding box center [191, 97] width 119 height 19
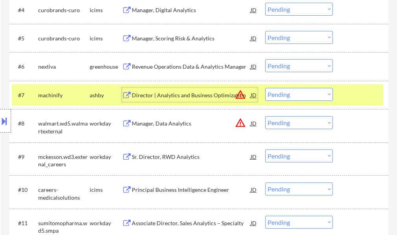
click at [280, 97] on select "Choose an option... Pending Applied Excluded (Questions) Excluded (Expired) Exc…" at bounding box center [299, 94] width 68 height 13
click at [265, 88] on select "Choose an option... Pending Applied Excluded (Questions) Excluded (Expired) Exc…" at bounding box center [299, 94] width 68 height 13
click at [356, 95] on div at bounding box center [361, 95] width 35 height 14
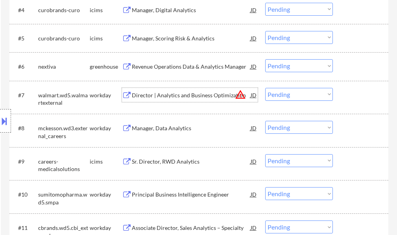
click at [181, 91] on div "Director | Analytics and Business Optimization" at bounding box center [191, 95] width 119 height 14
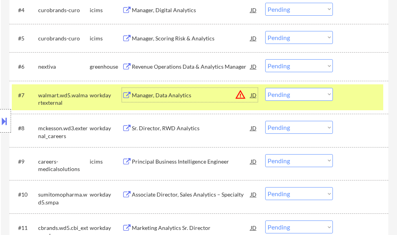
click at [289, 97] on select "Choose an option... Pending Applied Excluded (Questions) Excluded (Expired) Exc…" at bounding box center [299, 94] width 68 height 13
click at [265, 88] on select "Choose an option... Pending Applied Excluded (Questions) Excluded (Expired) Exc…" at bounding box center [299, 94] width 68 height 13
click at [354, 90] on div at bounding box center [361, 95] width 35 height 14
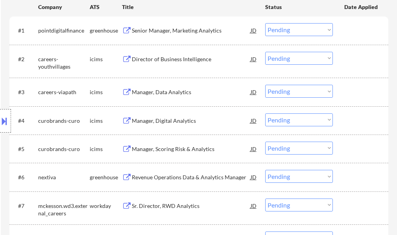
scroll to position [275, 0]
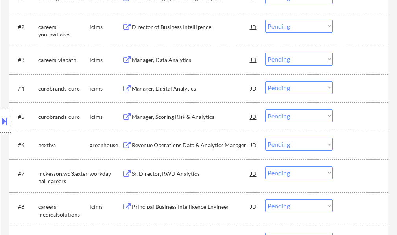
click at [163, 169] on div "Sr. Director, RWD Analytics" at bounding box center [191, 174] width 119 height 14
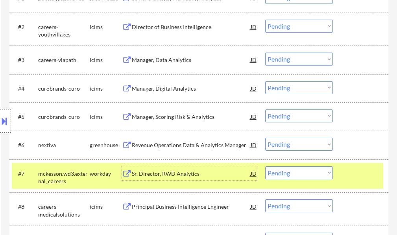
click at [302, 173] on select "Choose an option... Pending Applied Excluded (Questions) Excluded (Expired) Exc…" at bounding box center [299, 173] width 68 height 13
click at [265, 167] on select "Choose an option... Pending Applied Excluded (Questions) Excluded (Expired) Exc…" at bounding box center [299, 173] width 68 height 13
click at [353, 169] on div at bounding box center [361, 174] width 35 height 14
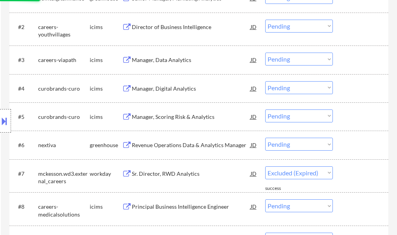
select select ""pending""
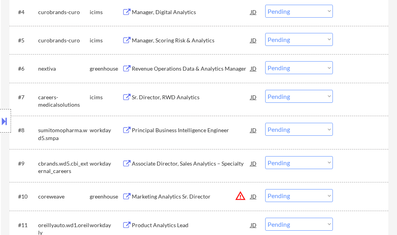
scroll to position [354, 0]
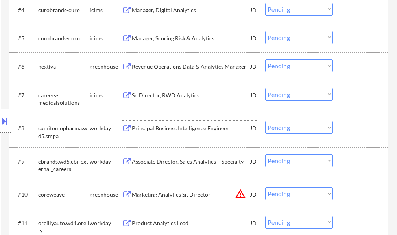
click at [178, 132] on div "Principal Business Intelligence Engineer" at bounding box center [191, 129] width 119 height 8
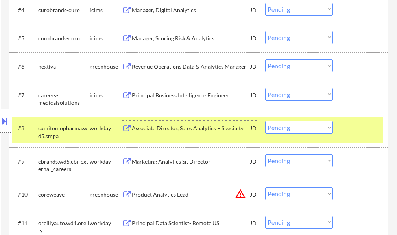
click at [287, 130] on select "Choose an option... Pending Applied Excluded (Questions) Excluded (Expired) Exc…" at bounding box center [299, 127] width 68 height 13
click at [265, 121] on select "Choose an option... Pending Applied Excluded (Questions) Excluded (Expired) Exc…" at bounding box center [299, 127] width 68 height 13
click at [344, 129] on div at bounding box center [361, 128] width 35 height 14
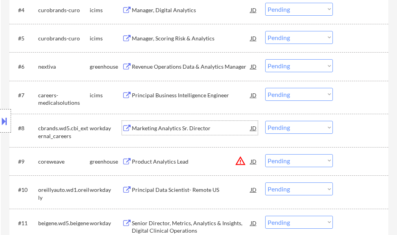
click at [177, 123] on div "Marketing Analytics Sr. Director" at bounding box center [191, 128] width 119 height 14
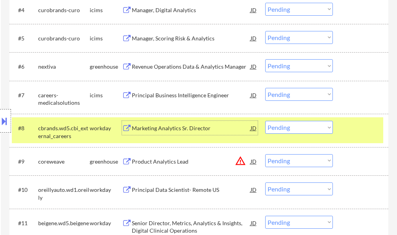
click at [290, 132] on select "Choose an option... Pending Applied Excluded (Questions) Excluded (Expired) Exc…" at bounding box center [299, 127] width 68 height 13
click at [265, 121] on select "Choose an option... Pending Applied Excluded (Questions) Excluded (Expired) Exc…" at bounding box center [299, 127] width 68 height 13
click at [346, 136] on div "#8 cbrands.wd5.cbi_external_careers workday Marketing Analytics Sr. Director JD…" at bounding box center [197, 131] width 371 height 26
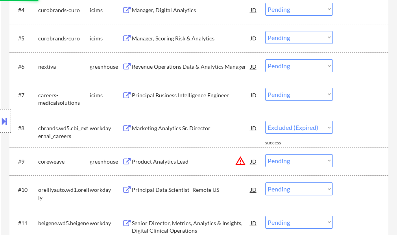
select select ""pending""
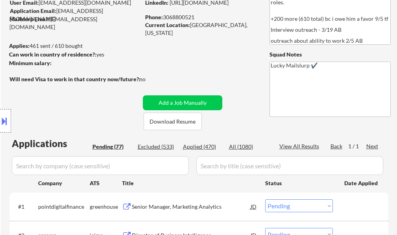
scroll to position [0, 0]
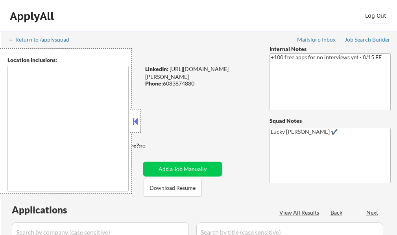
select select ""pending""
type textarea "remote"
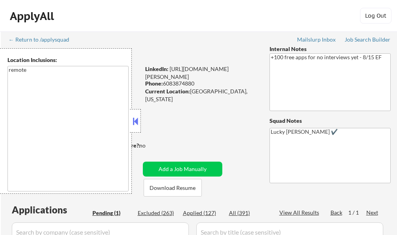
click at [131, 125] on button at bounding box center [135, 122] width 9 height 12
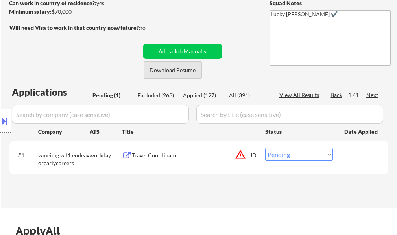
scroll to position [157, 0]
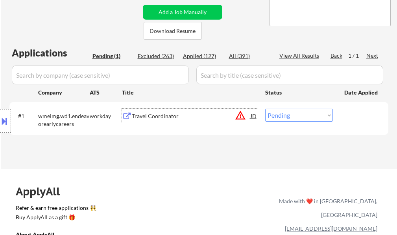
click at [172, 114] on div "Travel Coordinator" at bounding box center [191, 116] width 119 height 8
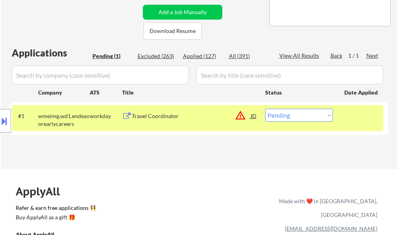
click at [1, 124] on button at bounding box center [4, 121] width 9 height 13
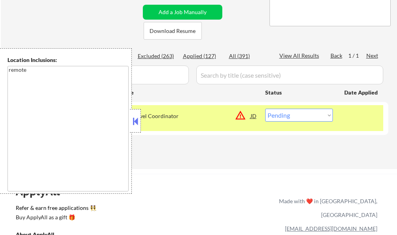
click at [287, 120] on select "Choose an option... Pending Applied Excluded (Questions) Excluded (Expired) Exc…" at bounding box center [299, 115] width 68 height 13
select select ""excluded__location_""
click at [265, 109] on select "Choose an option... Pending Applied Excluded (Questions) Excluded (Expired) Exc…" at bounding box center [299, 115] width 68 height 13
click at [339, 129] on div "#1 wmeimg.wd1.endeavorearlycareers workday Travel Coordinator JD warning_amber …" at bounding box center [197, 118] width 371 height 26
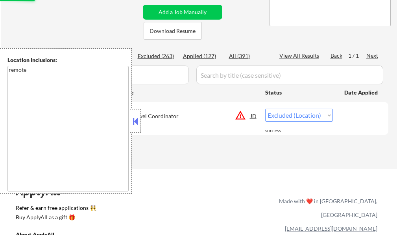
click at [127, 123] on textarea "remote" at bounding box center [67, 129] width 121 height 126
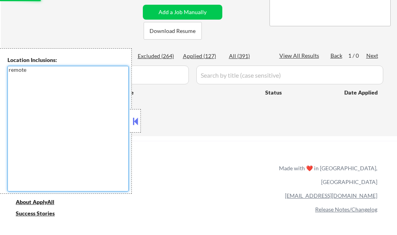
click at [133, 125] on button at bounding box center [135, 122] width 9 height 12
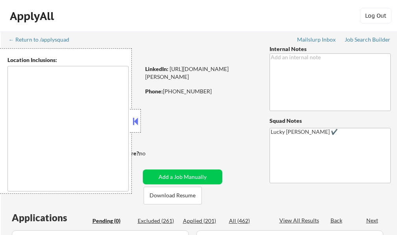
type textarea "[GEOGRAPHIC_DATA], SC Mauldin, SC [GEOGRAPHIC_DATA], [GEOGRAPHIC_DATA] [PERSON_…"
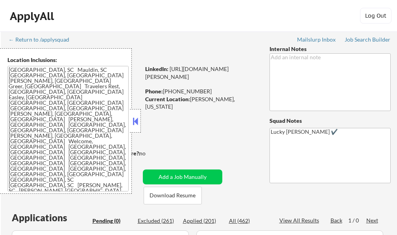
click at [132, 125] on button at bounding box center [135, 122] width 9 height 12
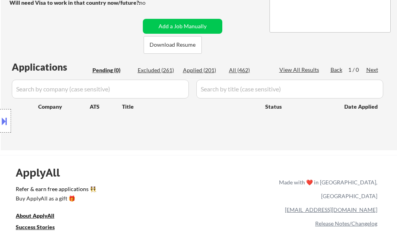
scroll to position [157, 0]
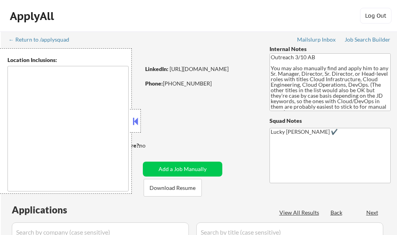
select select ""pending""
type textarea "[GEOGRAPHIC_DATA], [GEOGRAPHIC_DATA] [GEOGRAPHIC_DATA], [GEOGRAPHIC_DATA] [GEOG…"
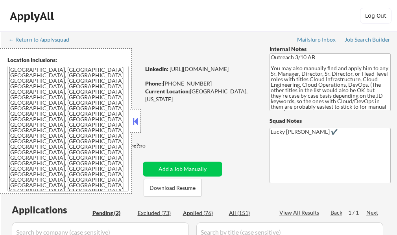
click at [132, 121] on button at bounding box center [135, 122] width 9 height 12
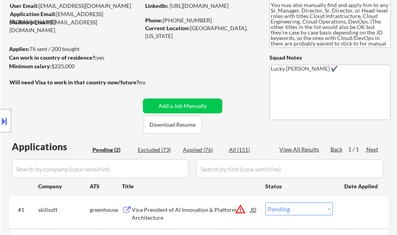
scroll to position [118, 0]
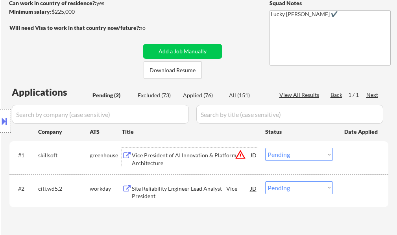
click at [144, 158] on div "Vice President of AI Innovation & Platform Architecture" at bounding box center [191, 159] width 119 height 15
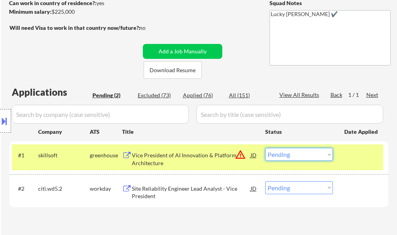
click at [292, 155] on select "Choose an option... Pending Applied Excluded (Questions) Excluded (Expired) Exc…" at bounding box center [299, 154] width 68 height 13
click at [265, 148] on select "Choose an option... Pending Applied Excluded (Questions) Excluded (Expired) Exc…" at bounding box center [299, 154] width 68 height 13
click at [346, 156] on div at bounding box center [361, 155] width 35 height 14
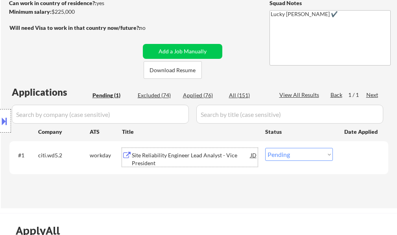
click at [193, 156] on div "Site Reliability Engineer Lead Analyst - Vice President" at bounding box center [191, 159] width 119 height 15
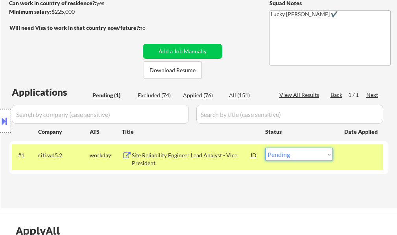
click at [293, 155] on select "Choose an option... Pending Applied Excluded (Questions) Excluded (Expired) Exc…" at bounding box center [299, 154] width 68 height 13
select select ""excluded__salary_""
click at [265, 148] on select "Choose an option... Pending Applied Excluded (Questions) Excluded (Expired) Exc…" at bounding box center [299, 154] width 68 height 13
click at [354, 158] on div at bounding box center [361, 155] width 35 height 14
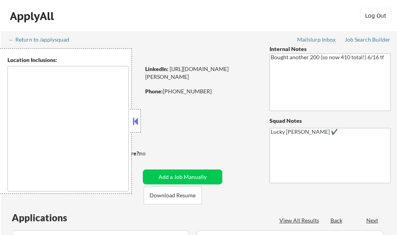
select select ""pending""
type textarea "remote"
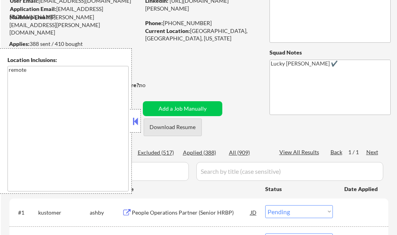
scroll to position [79, 0]
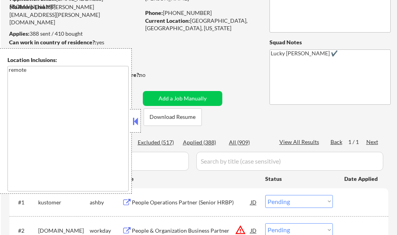
click at [139, 118] on button at bounding box center [135, 122] width 9 height 12
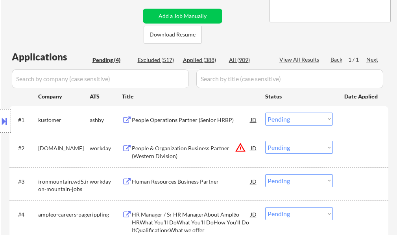
scroll to position [157, 0]
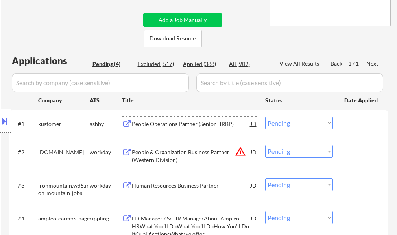
click at [178, 127] on div "People Operations Partner (Senior HRBP)" at bounding box center [191, 124] width 119 height 8
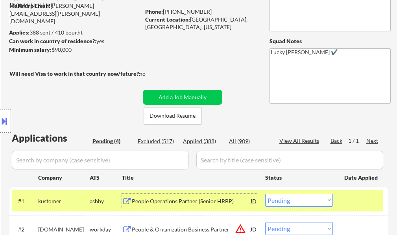
scroll to position [118, 0]
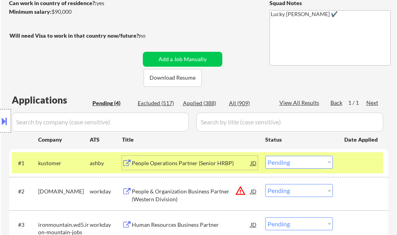
click at [299, 164] on select "Choose an option... Pending Applied Excluded (Questions) Excluded (Expired) Exc…" at bounding box center [299, 162] width 68 height 13
click at [265, 156] on select "Choose an option... Pending Applied Excluded (Questions) Excluded (Expired) Exc…" at bounding box center [299, 162] width 68 height 13
click at [355, 167] on div at bounding box center [361, 163] width 35 height 14
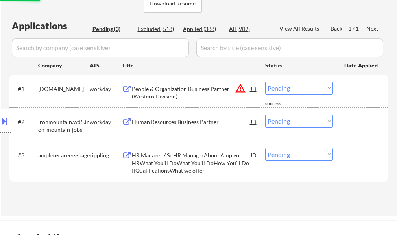
scroll to position [197, 0]
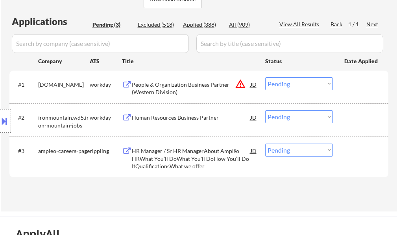
click at [167, 88] on div "People & Organization Business Partner (Western Division)" at bounding box center [191, 88] width 119 height 15
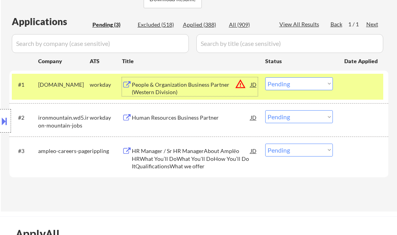
click at [305, 86] on select "Choose an option... Pending Applied Excluded (Questions) Excluded (Expired) Exc…" at bounding box center [299, 83] width 68 height 13
click at [265, 77] on select "Choose an option... Pending Applied Excluded (Questions) Excluded (Expired) Exc…" at bounding box center [299, 83] width 68 height 13
click at [350, 81] on div at bounding box center [361, 84] width 35 height 14
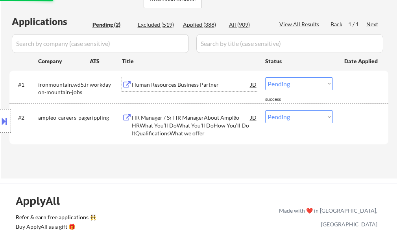
click at [203, 85] on div "Human Resources Business Partner" at bounding box center [191, 85] width 119 height 8
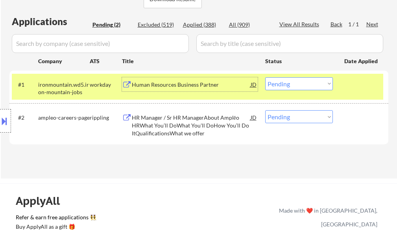
click at [300, 87] on select "Choose an option... Pending Applied Excluded (Questions) Excluded (Expired) Exc…" at bounding box center [299, 83] width 68 height 13
click at [265, 77] on select "Choose an option... Pending Applied Excluded (Questions) Excluded (Expired) Exc…" at bounding box center [299, 83] width 68 height 13
click at [345, 90] on div at bounding box center [361, 84] width 35 height 14
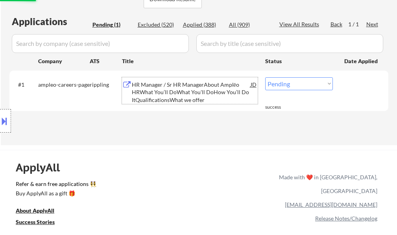
click at [170, 92] on div "HR Manager / Sr HR ManagerAbout Amplēo HRWhat You’ll DoWhat You'll DoHow You’ll…" at bounding box center [191, 92] width 119 height 23
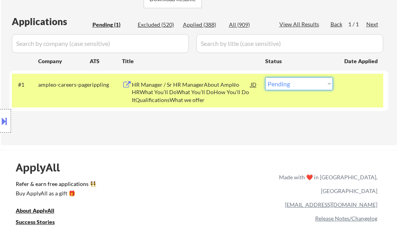
click at [308, 84] on select "Choose an option... Pending Applied Excluded (Questions) Excluded (Expired) Exc…" at bounding box center [299, 83] width 68 height 13
select select ""applied""
click at [265, 77] on select "Choose an option... Pending Applied Excluded (Questions) Excluded (Expired) Exc…" at bounding box center [299, 83] width 68 height 13
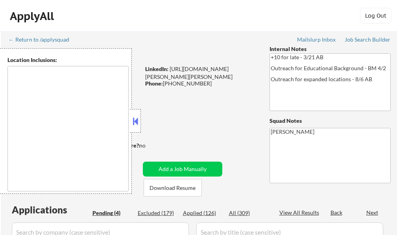
select select ""pending""
type textarea "[GEOGRAPHIC_DATA], [GEOGRAPHIC_DATA] [GEOGRAPHIC_DATA][PERSON_NAME], [GEOGRAPHI…"
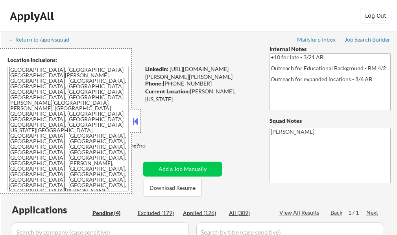
click at [134, 125] on button at bounding box center [135, 122] width 9 height 12
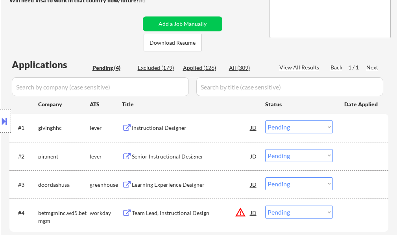
scroll to position [157, 0]
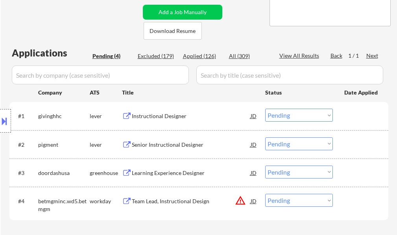
click at [179, 205] on div "Team Lead, Instructional Design" at bounding box center [191, 202] width 119 height 8
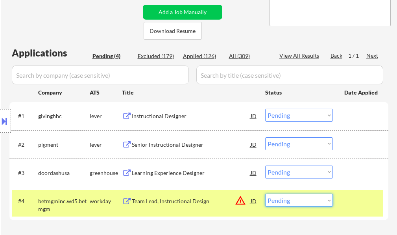
click at [318, 200] on select "Choose an option... Pending Applied Excluded (Questions) Excluded (Expired) Exc…" at bounding box center [299, 200] width 68 height 13
select select ""excluded__location_""
click at [265, 194] on select "Choose an option... Pending Applied Excluded (Questions) Excluded (Expired) Exc…" at bounding box center [299, 200] width 68 height 13
click at [347, 205] on div at bounding box center [361, 201] width 35 height 14
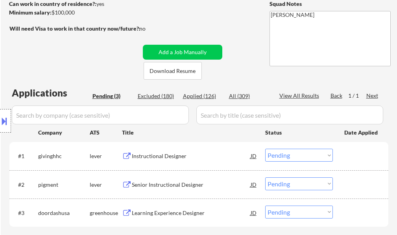
scroll to position [118, 0]
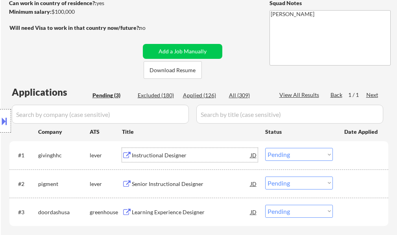
click at [171, 158] on div "Instructional Designer" at bounding box center [191, 156] width 119 height 8
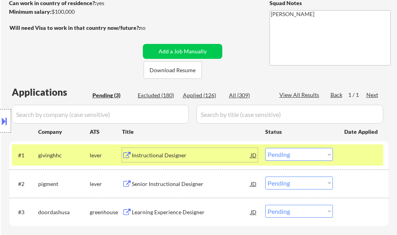
click at [304, 153] on select "Choose an option... Pending Applied Excluded (Questions) Excluded (Expired) Exc…" at bounding box center [299, 154] width 68 height 13
click at [265, 148] on select "Choose an option... Pending Applied Excluded (Questions) Excluded (Expired) Exc…" at bounding box center [299, 154] width 68 height 13
click at [366, 162] on div at bounding box center [361, 155] width 35 height 14
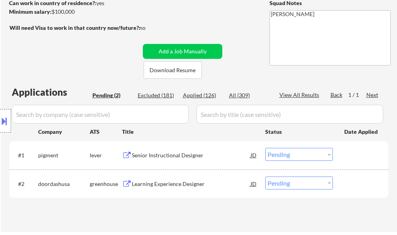
click at [197, 156] on div "Senior Instructional Designer" at bounding box center [191, 156] width 119 height 8
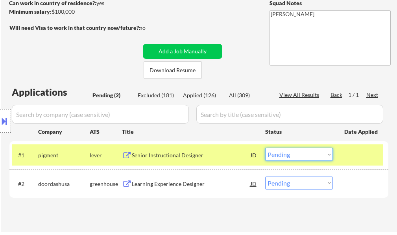
click at [304, 156] on select "Choose an option... Pending Applied Excluded (Questions) Excluded (Expired) Exc…" at bounding box center [299, 154] width 68 height 13
click at [265, 148] on select "Choose an option... Pending Applied Excluded (Questions) Excluded (Expired) Exc…" at bounding box center [299, 154] width 68 height 13
click at [355, 162] on div at bounding box center [361, 155] width 35 height 14
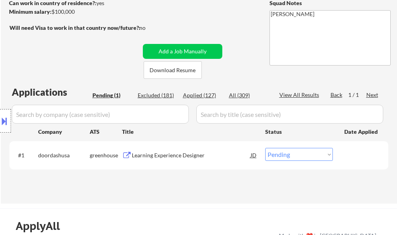
click at [162, 152] on div "Learning Experience Designer" at bounding box center [191, 156] width 119 height 8
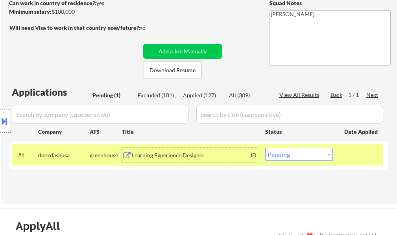
click at [299, 157] on select "Choose an option... Pending Applied Excluded (Questions) Excluded (Expired) Exc…" at bounding box center [299, 154] width 68 height 13
select select ""applied""
click at [265, 148] on select "Choose an option... Pending Applied Excluded (Questions) Excluded (Expired) Exc…" at bounding box center [299, 154] width 68 height 13
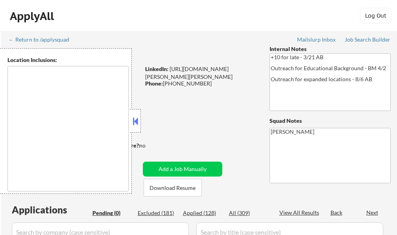
type textarea "[GEOGRAPHIC_DATA], [GEOGRAPHIC_DATA] [GEOGRAPHIC_DATA][PERSON_NAME], [GEOGRAPHI…"
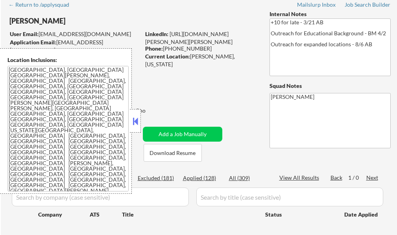
scroll to position [118, 0]
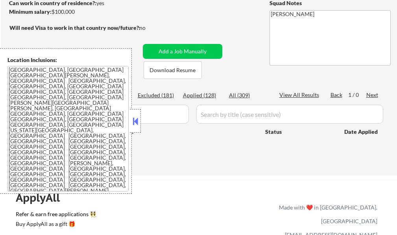
click at [138, 126] on button at bounding box center [135, 122] width 9 height 12
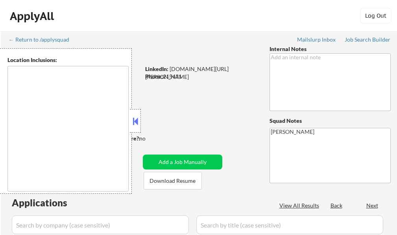
select select ""pending""
type textarea "remote"
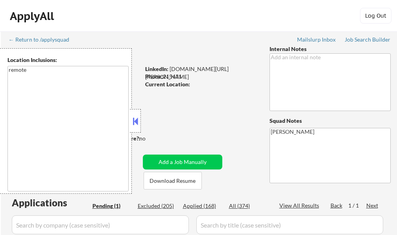
click at [139, 117] on button at bounding box center [135, 122] width 9 height 12
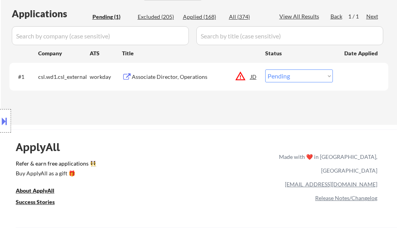
scroll to position [197, 0]
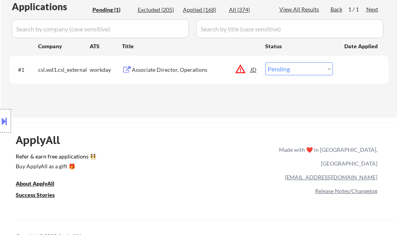
click at [167, 75] on div "Associate Director, Operations" at bounding box center [191, 70] width 119 height 14
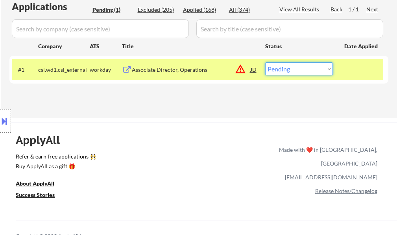
click at [294, 68] on select "Choose an option... Pending Applied Excluded (Questions) Excluded (Expired) Exc…" at bounding box center [299, 69] width 68 height 13
select select ""excluded__location_""
click at [265, 63] on select "Choose an option... Pending Applied Excluded (Questions) Excluded (Expired) Exc…" at bounding box center [299, 69] width 68 height 13
click at [351, 72] on div at bounding box center [361, 70] width 35 height 14
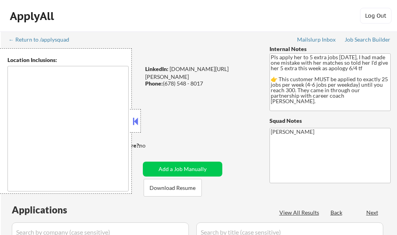
select select ""pending""
type textarea "[GEOGRAPHIC_DATA], [GEOGRAPHIC_DATA] [GEOGRAPHIC_DATA], [GEOGRAPHIC_DATA] [GEOG…"
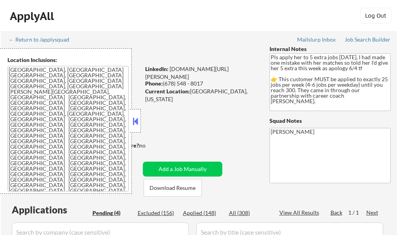
click at [136, 120] on button at bounding box center [135, 122] width 9 height 12
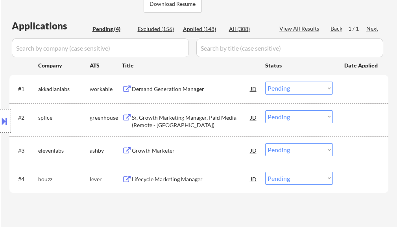
scroll to position [197, 0]
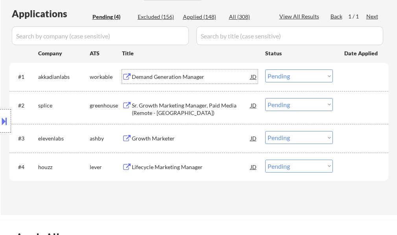
click at [177, 82] on div "Demand Generation Manager" at bounding box center [191, 77] width 119 height 14
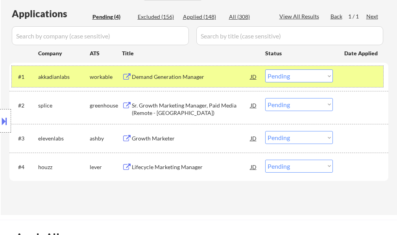
click at [373, 75] on div at bounding box center [361, 77] width 35 height 14
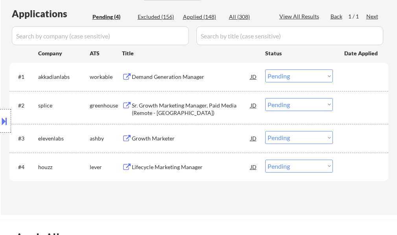
click at [208, 78] on div "Demand Generation Manager" at bounding box center [191, 77] width 119 height 8
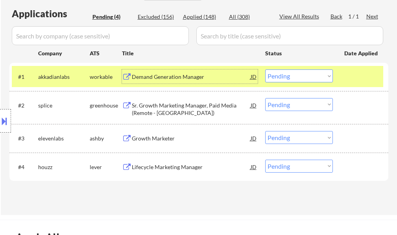
click at [311, 78] on select "Choose an option... Pending Applied Excluded (Questions) Excluded (Expired) Exc…" at bounding box center [299, 76] width 68 height 13
click at [265, 70] on select "Choose an option... Pending Applied Excluded (Questions) Excluded (Expired) Exc…" at bounding box center [299, 76] width 68 height 13
click at [360, 74] on div at bounding box center [361, 77] width 35 height 14
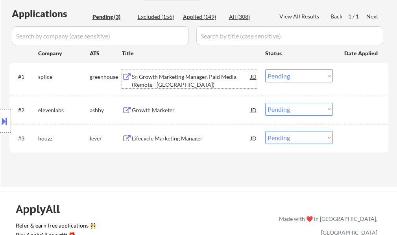
click at [159, 79] on div "Sr. Growth Marketing Manager, Paid Media (Remote - [GEOGRAPHIC_DATA])" at bounding box center [191, 80] width 119 height 15
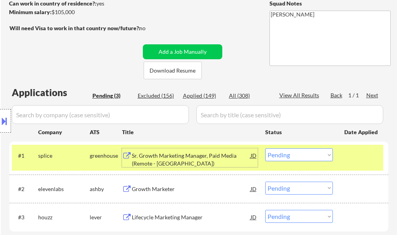
scroll to position [118, 0]
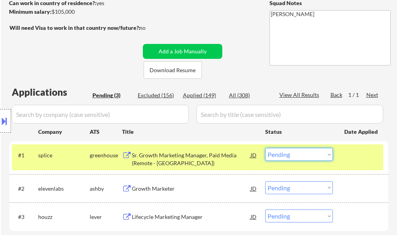
click at [278, 155] on select "Choose an option... Pending Applied Excluded (Questions) Excluded (Expired) Exc…" at bounding box center [299, 154] width 68 height 13
click at [265, 148] on select "Choose an option... Pending Applied Excluded (Questions) Excluded (Expired) Exc…" at bounding box center [299, 154] width 68 height 13
click at [355, 162] on div at bounding box center [361, 155] width 35 height 14
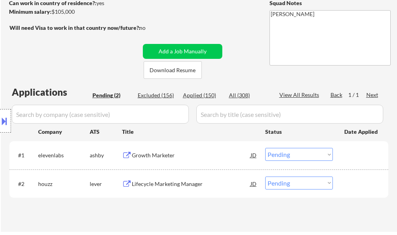
click at [148, 156] on div "Growth Marketer" at bounding box center [191, 156] width 119 height 8
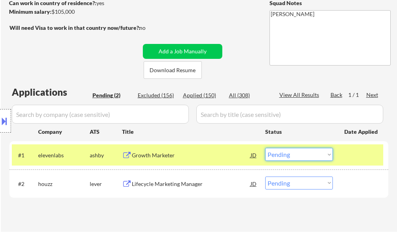
click at [311, 156] on select "Choose an option... Pending Applied Excluded (Questions) Excluded (Expired) Exc…" at bounding box center [299, 154] width 68 height 13
click at [265, 148] on select "Choose an option... Pending Applied Excluded (Questions) Excluded (Expired) Exc…" at bounding box center [299, 154] width 68 height 13
click at [357, 155] on div at bounding box center [361, 155] width 35 height 14
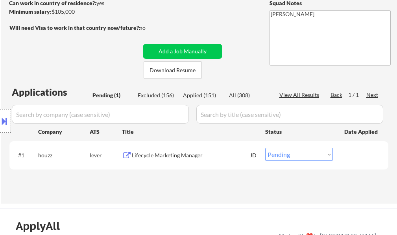
click at [173, 159] on div "Lifecycle Marketing Manager" at bounding box center [191, 156] width 119 height 8
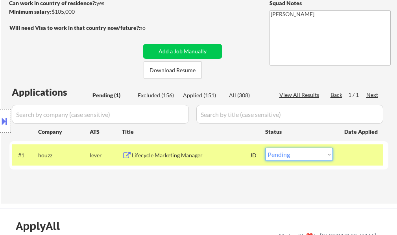
click at [299, 152] on select "Choose an option... Pending Applied Excluded (Questions) Excluded (Expired) Exc…" at bounding box center [299, 154] width 68 height 13
select select ""applied""
click at [265, 148] on select "Choose an option... Pending Applied Excluded (Questions) Excluded (Expired) Exc…" at bounding box center [299, 154] width 68 height 13
click at [356, 160] on div at bounding box center [361, 155] width 35 height 14
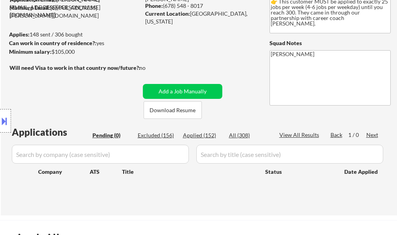
scroll to position [0, 0]
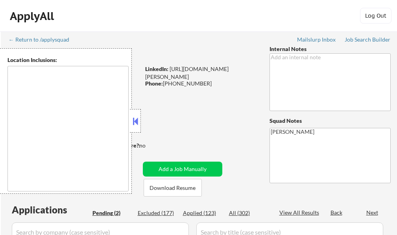
select select ""pending""
type textarea "[GEOGRAPHIC_DATA], [GEOGRAPHIC_DATA], [GEOGRAPHIC_DATA] [GEOGRAPHIC_DATA], [GEO…"
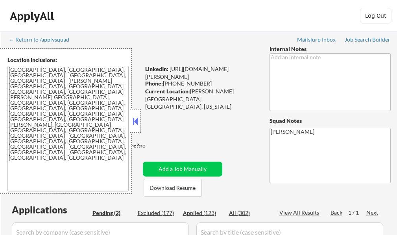
click at [134, 125] on button at bounding box center [135, 122] width 9 height 12
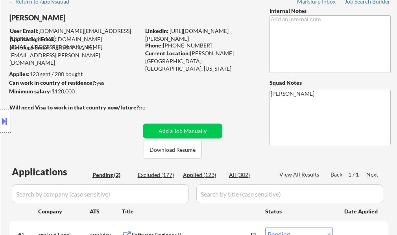
scroll to position [118, 0]
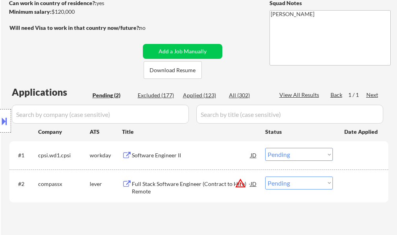
click at [162, 186] on div "Full Stack Software Engineer (Contract to Hire) - Remote" at bounding box center [191, 187] width 119 height 15
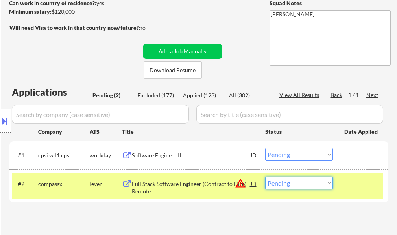
click at [294, 185] on select "Choose an option... Pending Applied Excluded (Questions) Excluded (Expired) Exc…" at bounding box center [299, 183] width 68 height 13
select select ""applied""
click at [265, 177] on select "Choose an option... Pending Applied Excluded (Questions) Excluded (Expired) Exc…" at bounding box center [299, 183] width 68 height 13
click at [354, 191] on div "#2 compassx lever Full Stack Software Engineer (Contract to Hire) - Remote JD w…" at bounding box center [197, 186] width 371 height 26
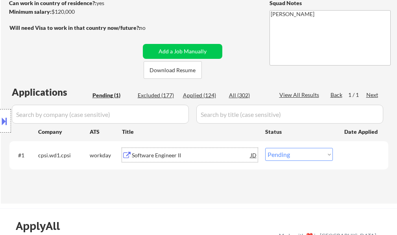
click at [168, 161] on div "Software Engineer II" at bounding box center [191, 155] width 119 height 14
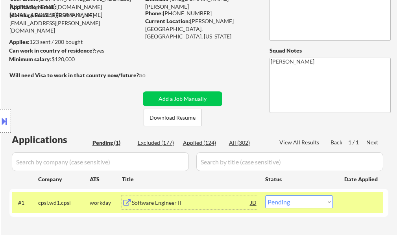
scroll to position [157, 0]
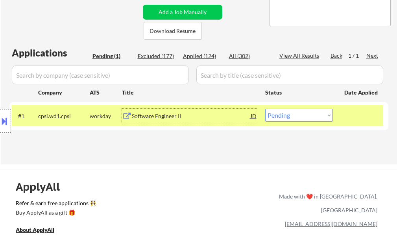
click at [282, 116] on select "Choose an option... Pending Applied Excluded (Questions) Excluded (Expired) Exc…" at bounding box center [299, 115] width 68 height 13
select select ""applied""
click at [265, 109] on select "Choose an option... Pending Applied Excluded (Questions) Excluded (Expired) Exc…" at bounding box center [299, 115] width 68 height 13
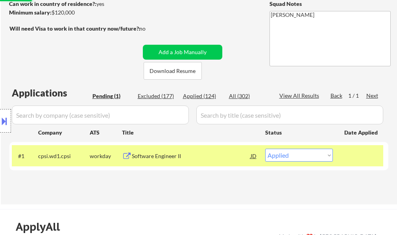
scroll to position [79, 0]
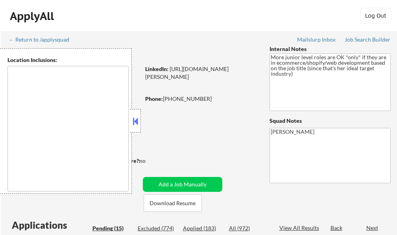
select select ""pending""
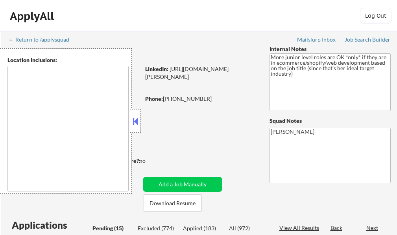
select select ""pending""
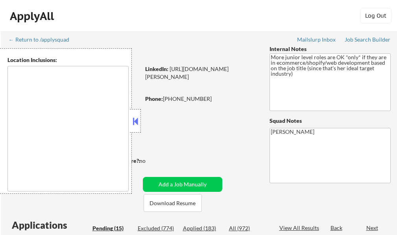
select select ""pending""
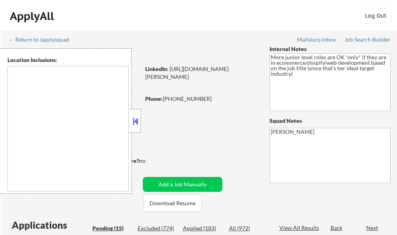
type textarea "remote"
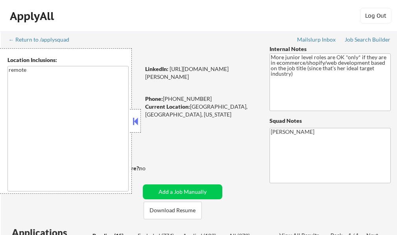
click at [134, 123] on button at bounding box center [135, 122] width 9 height 12
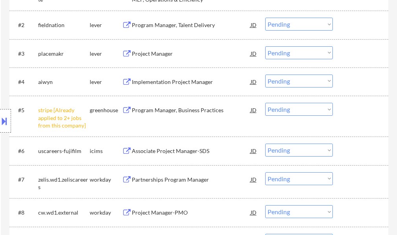
scroll to position [315, 0]
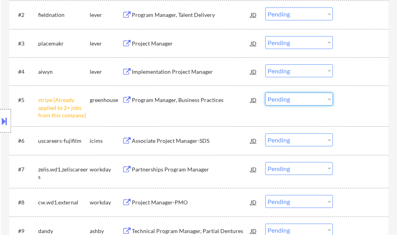
click at [291, 102] on select "Choose an option... Pending Applied Excluded (Questions) Excluded (Expired) Exc…" at bounding box center [299, 99] width 68 height 13
click at [265, 93] on select "Choose an option... Pending Applied Excluded (Questions) Excluded (Expired) Exc…" at bounding box center [299, 99] width 68 height 13
click at [359, 101] on div at bounding box center [361, 100] width 35 height 14
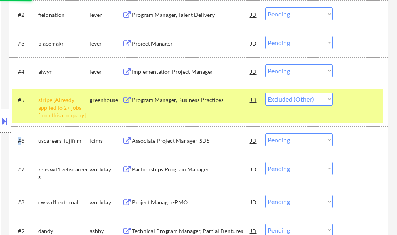
click at [359, 101] on div at bounding box center [361, 100] width 35 height 14
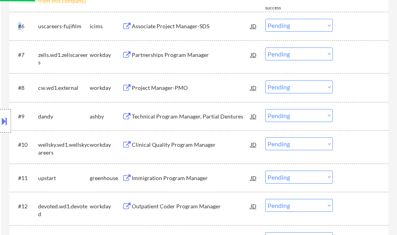
select select ""pending""
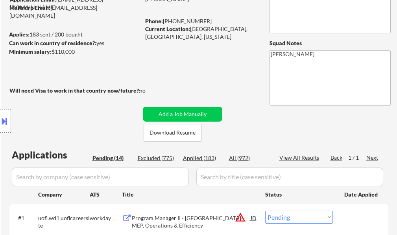
scroll to position [79, 0]
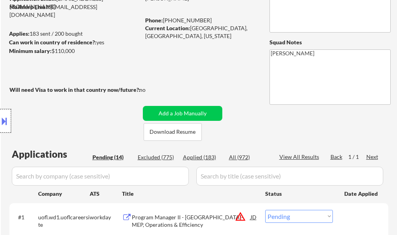
click at [9, 126] on div at bounding box center [5, 121] width 11 height 24
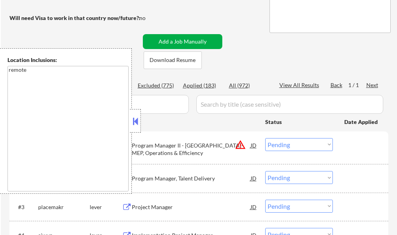
scroll to position [157, 0]
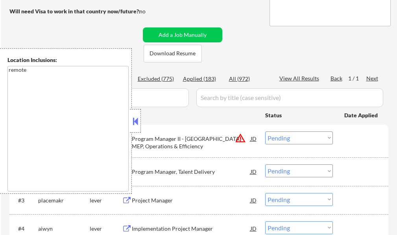
click at [135, 126] on button at bounding box center [135, 122] width 9 height 12
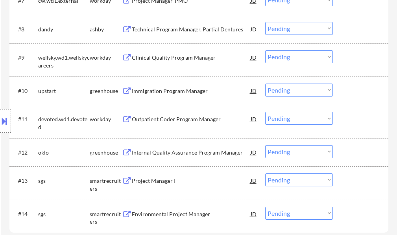
scroll to position [550, 0]
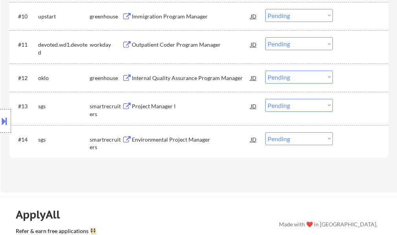
click at [137, 141] on div "Location Inclusions: remote" at bounding box center [70, 121] width 141 height 146
click at [152, 140] on div "Environmental Project Manager" at bounding box center [191, 140] width 119 height 8
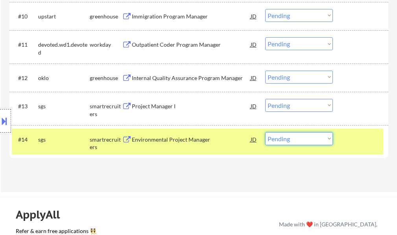
click at [284, 139] on select "Choose an option... Pending Applied Excluded (Questions) Excluded (Expired) Exc…" at bounding box center [299, 138] width 68 height 13
select select ""excluded__salary_""
click at [265, 132] on select "Choose an option... Pending Applied Excluded (Questions) Excluded (Expired) Exc…" at bounding box center [299, 138] width 68 height 13
click at [353, 145] on div at bounding box center [361, 139] width 35 height 14
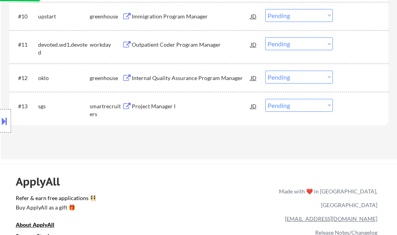
click at [141, 107] on div "Project Manager I" at bounding box center [191, 107] width 119 height 8
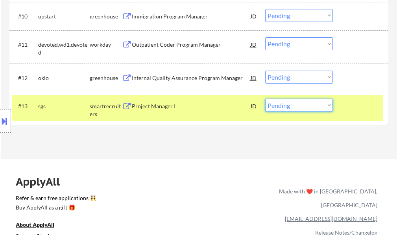
click at [300, 104] on select "Choose an option... Pending Applied Excluded (Questions) Excluded (Expired) Exc…" at bounding box center [299, 105] width 68 height 13
select select ""excluded__bad_match_""
click at [265, 99] on select "Choose an option... Pending Applied Excluded (Questions) Excluded (Expired) Exc…" at bounding box center [299, 105] width 68 height 13
click at [346, 110] on div at bounding box center [361, 106] width 35 height 14
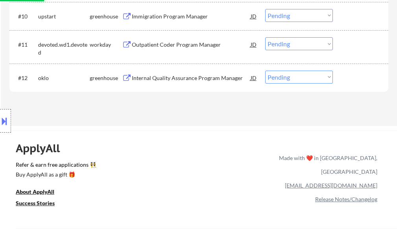
click at [166, 78] on div "Internal Quality Assurance Program Manager" at bounding box center [191, 78] width 119 height 8
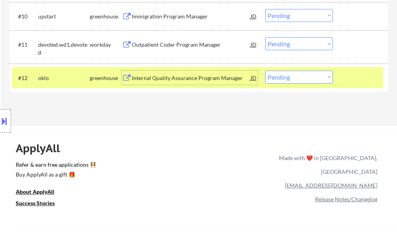
click at [281, 76] on select "Choose an option... Pending Applied Excluded (Questions) Excluded (Expired) Exc…" at bounding box center [299, 77] width 68 height 13
select select ""excluded__bad_match_""
click at [265, 71] on select "Choose an option... Pending Applied Excluded (Questions) Excluded (Expired) Exc…" at bounding box center [299, 77] width 68 height 13
click at [353, 87] on div "#12 oklo greenhouse Internal Quality Assurance Program Manager JD Choose an opt…" at bounding box center [197, 77] width 371 height 21
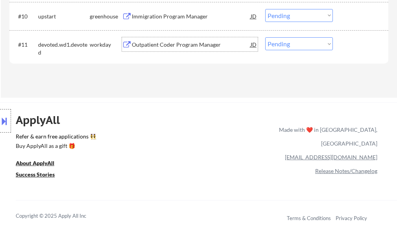
click at [199, 46] on div "Outpatient Coder Program Manager" at bounding box center [191, 45] width 119 height 8
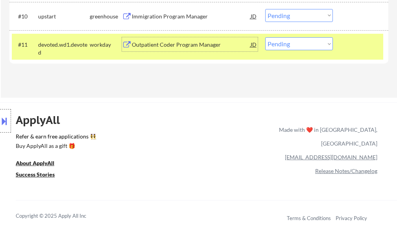
click at [294, 48] on select "Choose an option... Pending Applied Excluded (Questions) Excluded (Expired) Exc…" at bounding box center [299, 43] width 68 height 13
select select ""excluded__bad_match_""
click at [265, 37] on select "Choose an option... Pending Applied Excluded (Questions) Excluded (Expired) Exc…" at bounding box center [299, 43] width 68 height 13
click at [355, 55] on div "#11 devoted.wd1.devoted workday Outpatient Coder Program Manager [PERSON_NAME] …" at bounding box center [197, 47] width 371 height 26
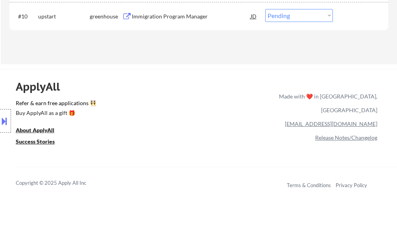
click at [158, 20] on div "Immigration Program Manager" at bounding box center [191, 17] width 119 height 8
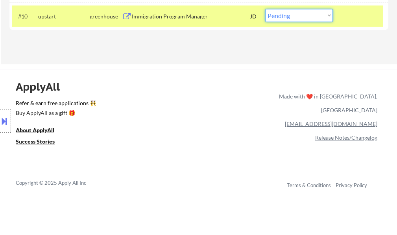
click at [286, 11] on select "Choose an option... Pending Applied Excluded (Questions) Excluded (Expired) Exc…" at bounding box center [299, 15] width 68 height 13
select select ""excluded__bad_match_""
click at [265, 9] on select "Choose an option... Pending Applied Excluded (Questions) Excluded (Expired) Exc…" at bounding box center [299, 15] width 68 height 13
click at [343, 14] on div "#10 upstart greenhouse Immigration Program Manager JD Choose an option... Pendi…" at bounding box center [197, 16] width 371 height 21
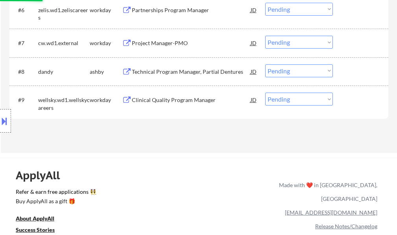
scroll to position [432, 0]
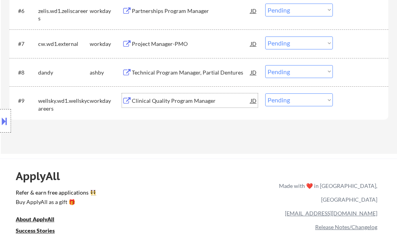
click at [176, 100] on div "Clinical Quality Program Manager" at bounding box center [191, 101] width 119 height 8
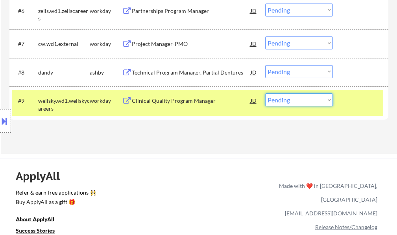
click at [292, 99] on select "Choose an option... Pending Applied Excluded (Questions) Excluded (Expired) Exc…" at bounding box center [299, 100] width 68 height 13
select select ""excluded__bad_match_""
click at [265, 94] on select "Choose an option... Pending Applied Excluded (Questions) Excluded (Expired) Exc…" at bounding box center [299, 100] width 68 height 13
click at [348, 102] on div at bounding box center [361, 101] width 35 height 14
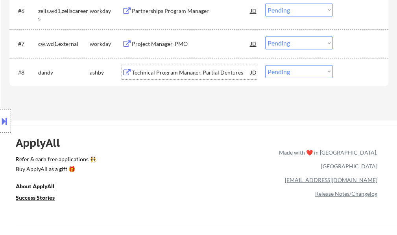
click at [177, 70] on div "Technical Program Manager, Partial Dentures" at bounding box center [191, 73] width 119 height 8
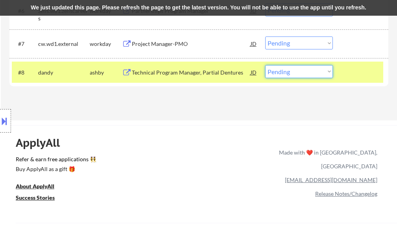
click at [300, 71] on select "Choose an option... Pending Applied Excluded (Questions) Excluded (Expired) Exc…" at bounding box center [299, 71] width 68 height 13
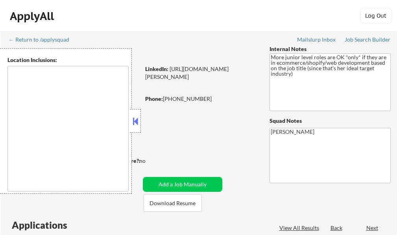
type textarea "remote"
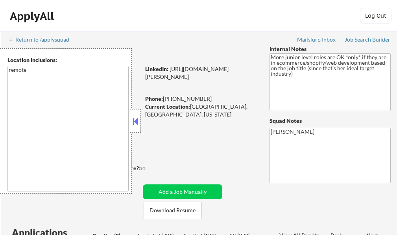
select select ""pending""
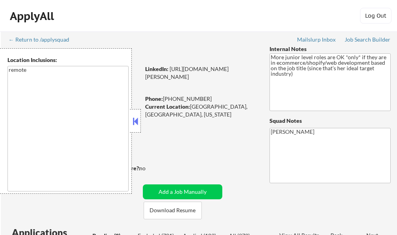
select select ""pending""
click at [137, 123] on button at bounding box center [135, 122] width 9 height 12
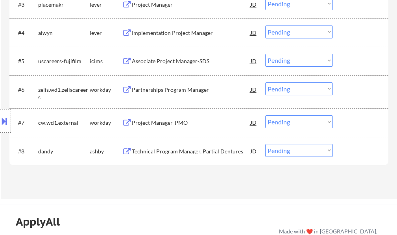
scroll to position [354, 0]
click at [315, 153] on select "Choose an option... Pending Applied Excluded (Questions) Excluded (Expired) Exc…" at bounding box center [299, 150] width 68 height 13
select select ""excluded__bad_match_""
click at [265, 144] on select "Choose an option... Pending Applied Excluded (Questions) Excluded (Expired) Exc…" at bounding box center [299, 150] width 68 height 13
click at [355, 154] on div at bounding box center [361, 151] width 35 height 14
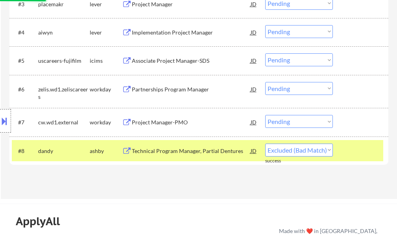
click at [359, 152] on div at bounding box center [361, 151] width 35 height 14
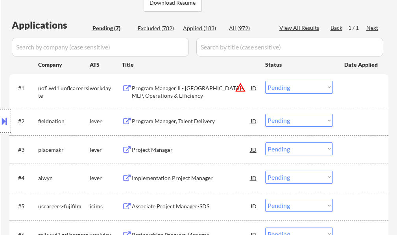
scroll to position [197, 0]
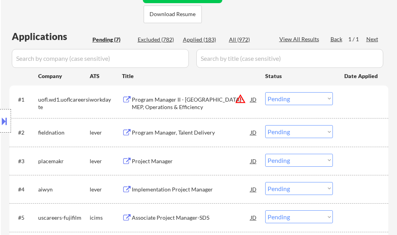
click at [156, 129] on div "Program Manager, Talent Delivery" at bounding box center [191, 133] width 119 height 8
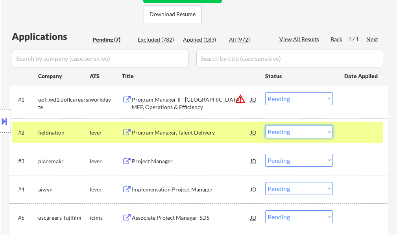
click at [300, 134] on select "Choose an option... Pending Applied Excluded (Questions) Excluded (Expired) Exc…" at bounding box center [299, 131] width 68 height 13
click at [265, 125] on select "Choose an option... Pending Applied Excluded (Questions) Excluded (Expired) Exc…" at bounding box center [299, 131] width 68 height 13
click at [353, 137] on div at bounding box center [361, 132] width 35 height 14
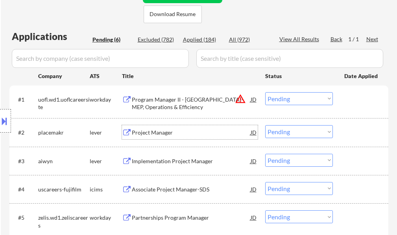
click at [164, 135] on div "Project Manager" at bounding box center [191, 133] width 119 height 8
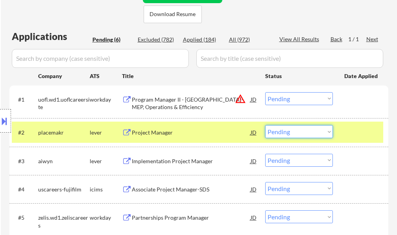
click at [282, 134] on select "Choose an option... Pending Applied Excluded (Questions) Excluded (Expired) Exc…" at bounding box center [299, 131] width 68 height 13
click at [265, 125] on select "Choose an option... Pending Applied Excluded (Questions) Excluded (Expired) Exc…" at bounding box center [299, 131] width 68 height 13
click at [354, 133] on div at bounding box center [361, 132] width 35 height 14
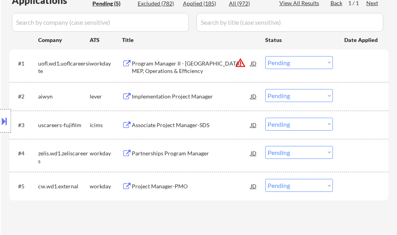
scroll to position [275, 0]
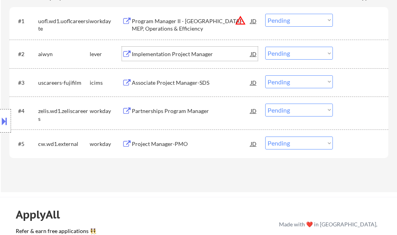
click at [164, 58] on div "Implementation Project Manager" at bounding box center [191, 54] width 119 height 8
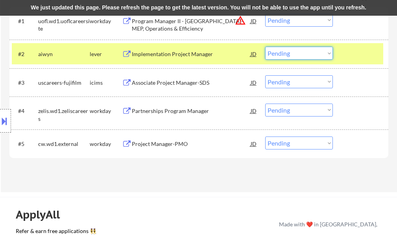
click at [281, 56] on select "Choose an option... Pending Applied Excluded (Questions) Excluded (Expired) Exc…" at bounding box center [299, 53] width 68 height 13
select select ""applied""
click at [265, 47] on select "Choose an option... Pending Applied Excluded (Questions) Excluded (Expired) Exc…" at bounding box center [299, 53] width 68 height 13
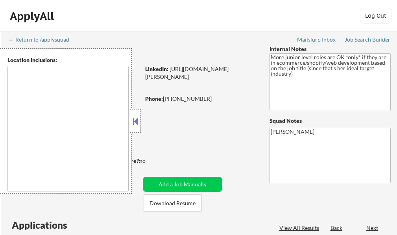
type textarea "remote"
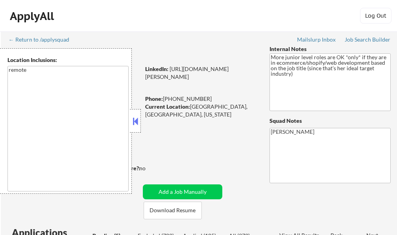
select select ""pending""
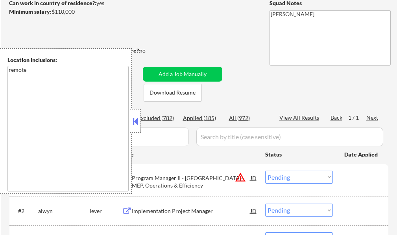
scroll to position [157, 0]
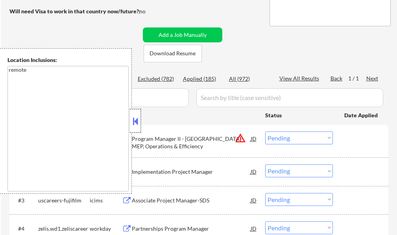
click at [139, 115] on div at bounding box center [135, 121] width 11 height 24
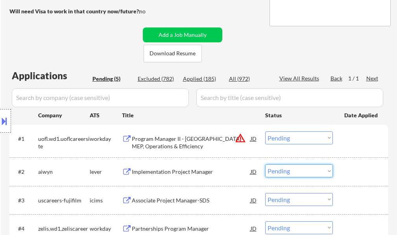
click at [280, 171] on select "Choose an option... Pending Applied Excluded (Questions) Excluded (Expired) Exc…" at bounding box center [299, 171] width 68 height 13
click at [265, 165] on select "Choose an option... Pending Applied Excluded (Questions) Excluded (Expired) Exc…" at bounding box center [299, 171] width 68 height 13
click at [356, 173] on div at bounding box center [361, 172] width 35 height 14
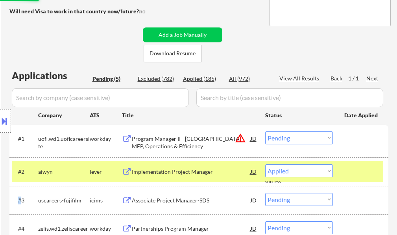
click at [356, 173] on div at bounding box center [361, 172] width 35 height 14
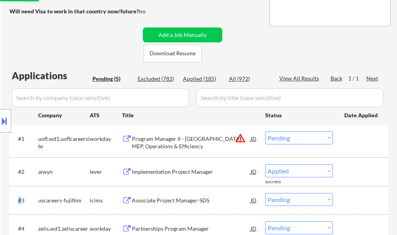
select select ""pending""
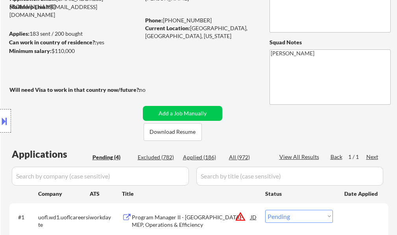
scroll to position [39, 0]
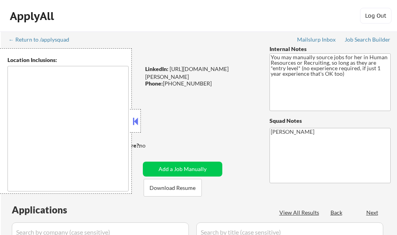
select select ""pending""
type textarea "It seems there is a misunderstanding in the location specified as "Remote." "Re…"
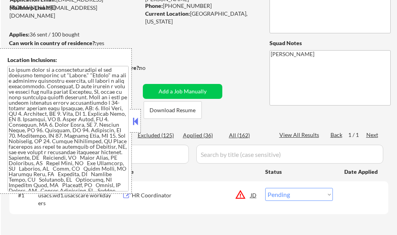
scroll to position [79, 0]
